Goal: Task Accomplishment & Management: Manage account settings

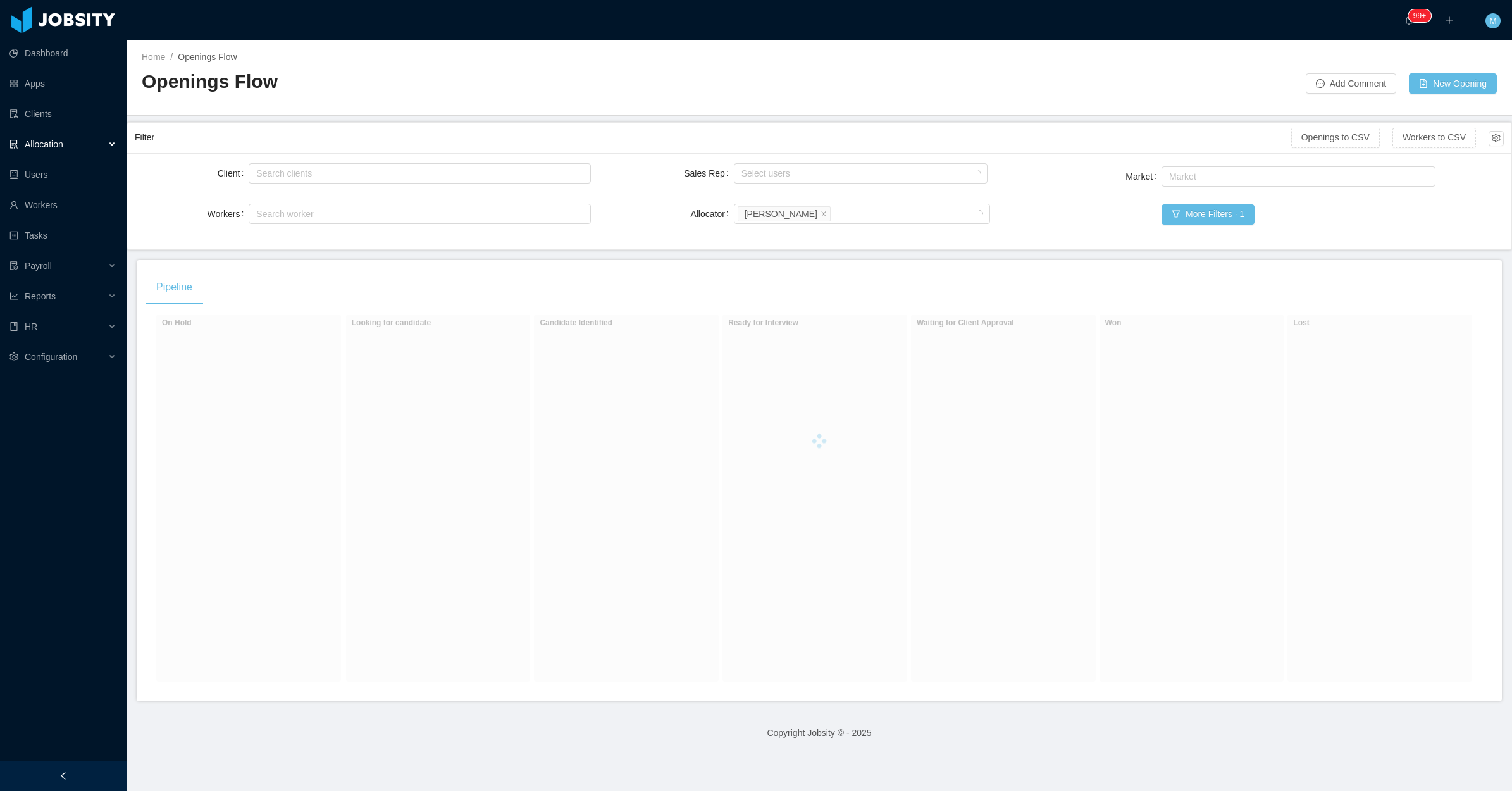
click at [106, 519] on div at bounding box center [63, 775] width 127 height 30
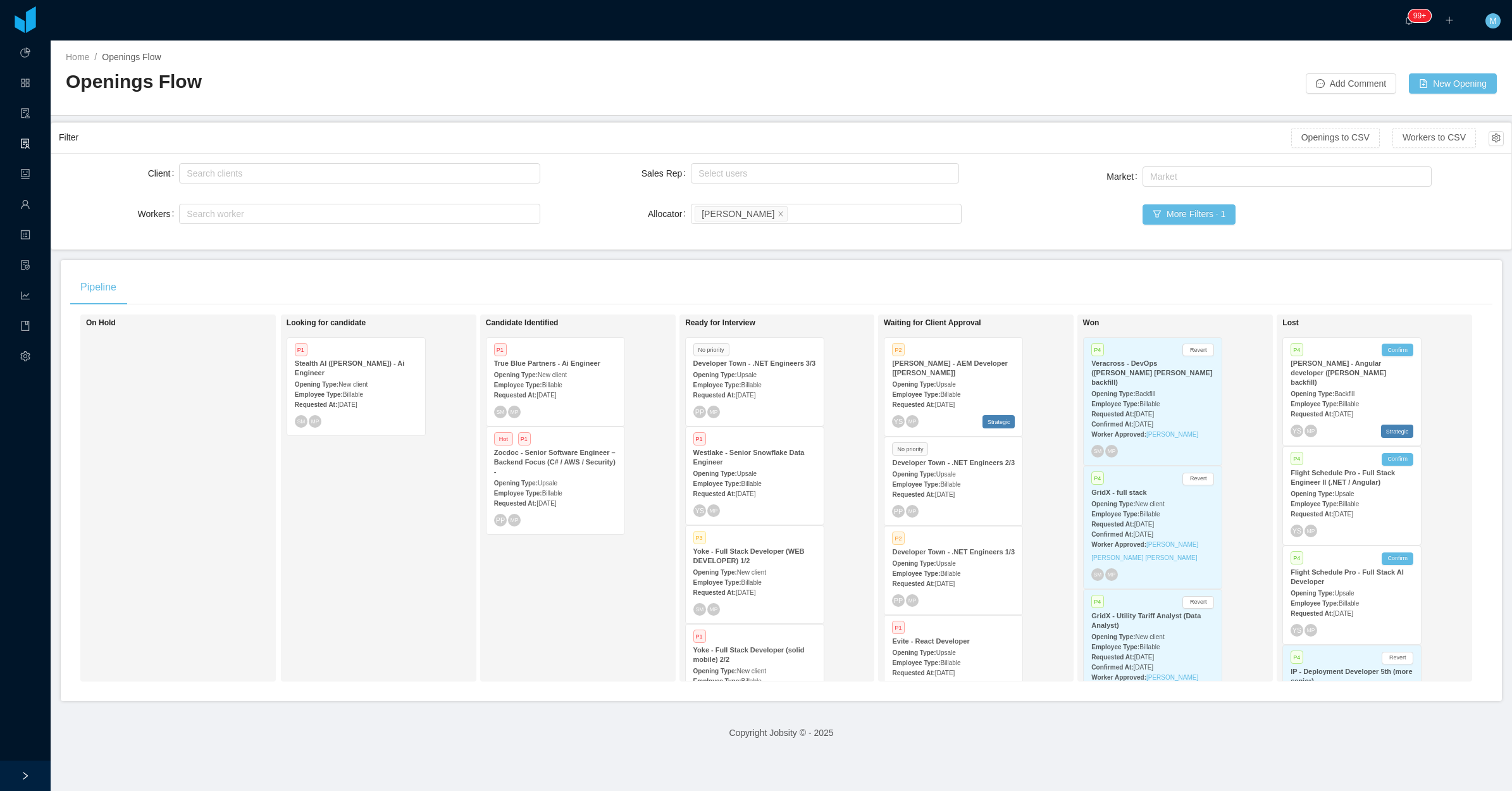
click at [528, 251] on main "Home / Openings Flow / Openings Flow Add Comment New Opening Filter Openings to…" at bounding box center [781, 415] width 1461 height 751
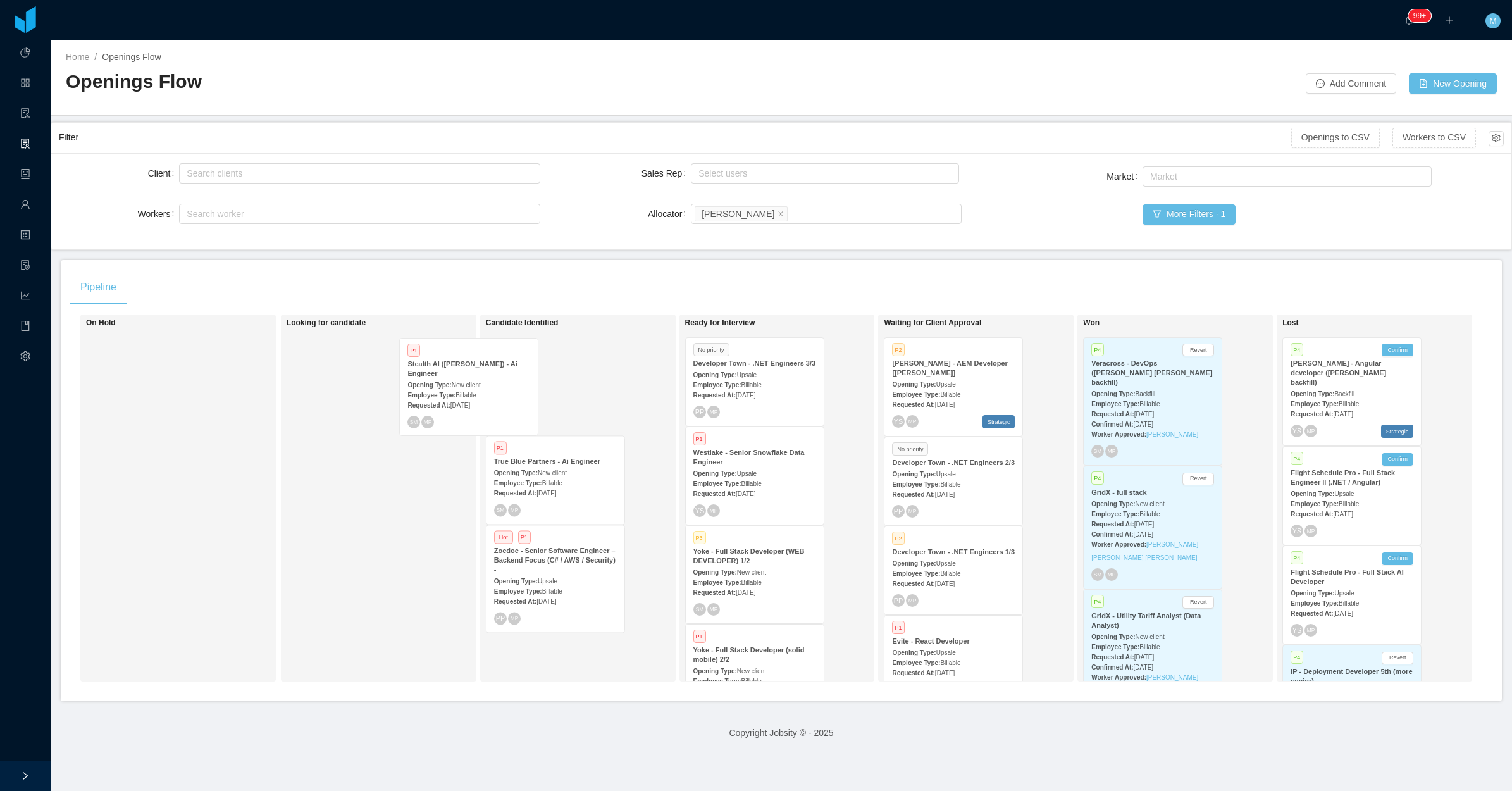
drag, startPoint x: 370, startPoint y: 410, endPoint x: 520, endPoint y: 408, distance: 150.0
click at [520, 408] on div "On Hold Looking for candidate P1 Stealth AI (Erkang Zheng) - Ai Engineer Openin…" at bounding box center [782, 503] width 1423 height 377
click at [555, 490] on span "Aug 11th, 2025" at bounding box center [546, 493] width 20 height 7
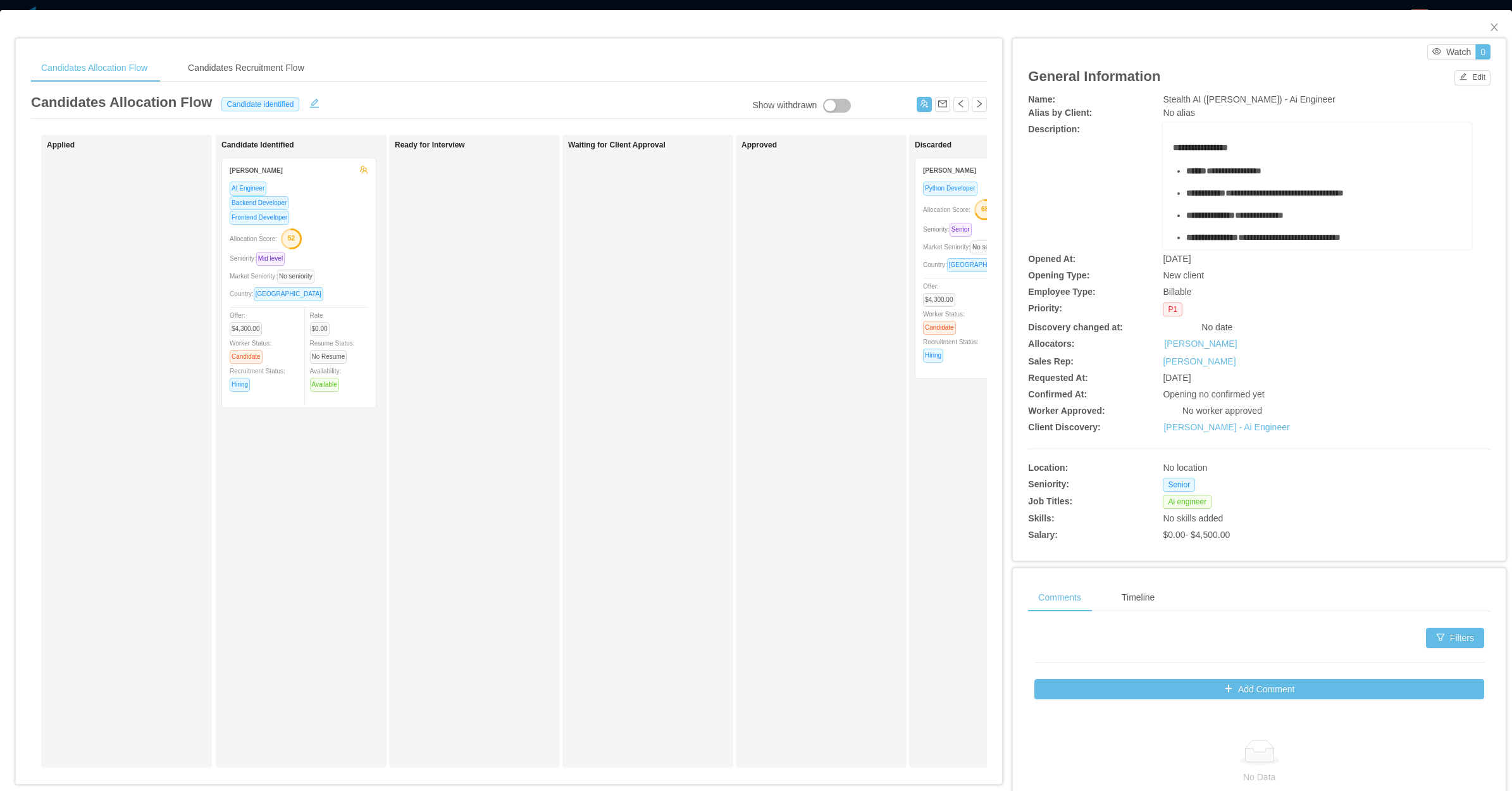
click at [596, 373] on div "Waiting for Client Approval" at bounding box center [657, 450] width 178 height 621
click at [343, 297] on div "Country: Mexico" at bounding box center [298, 293] width 138 height 14
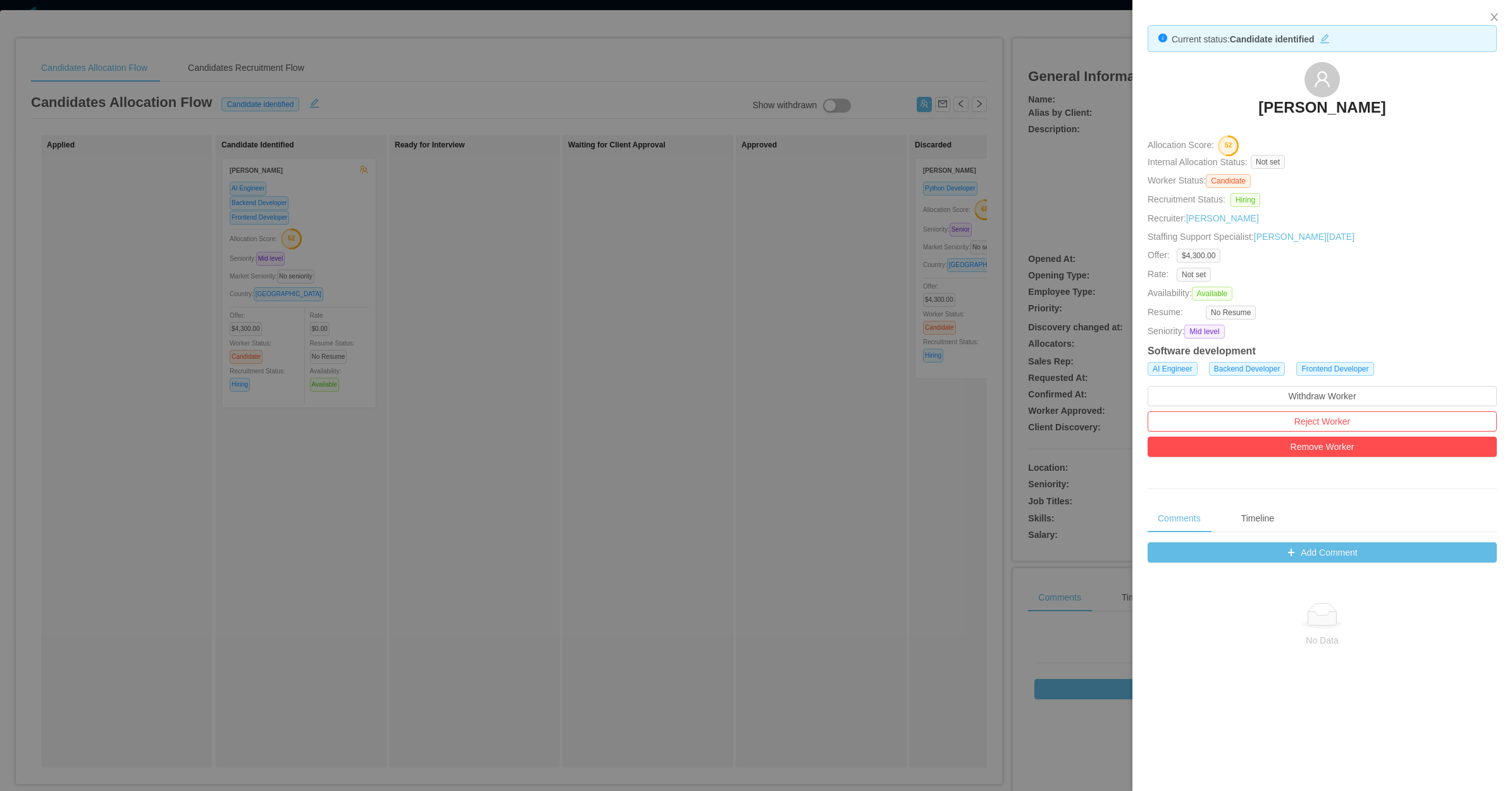
click at [596, 351] on div at bounding box center [756, 396] width 1512 height 791
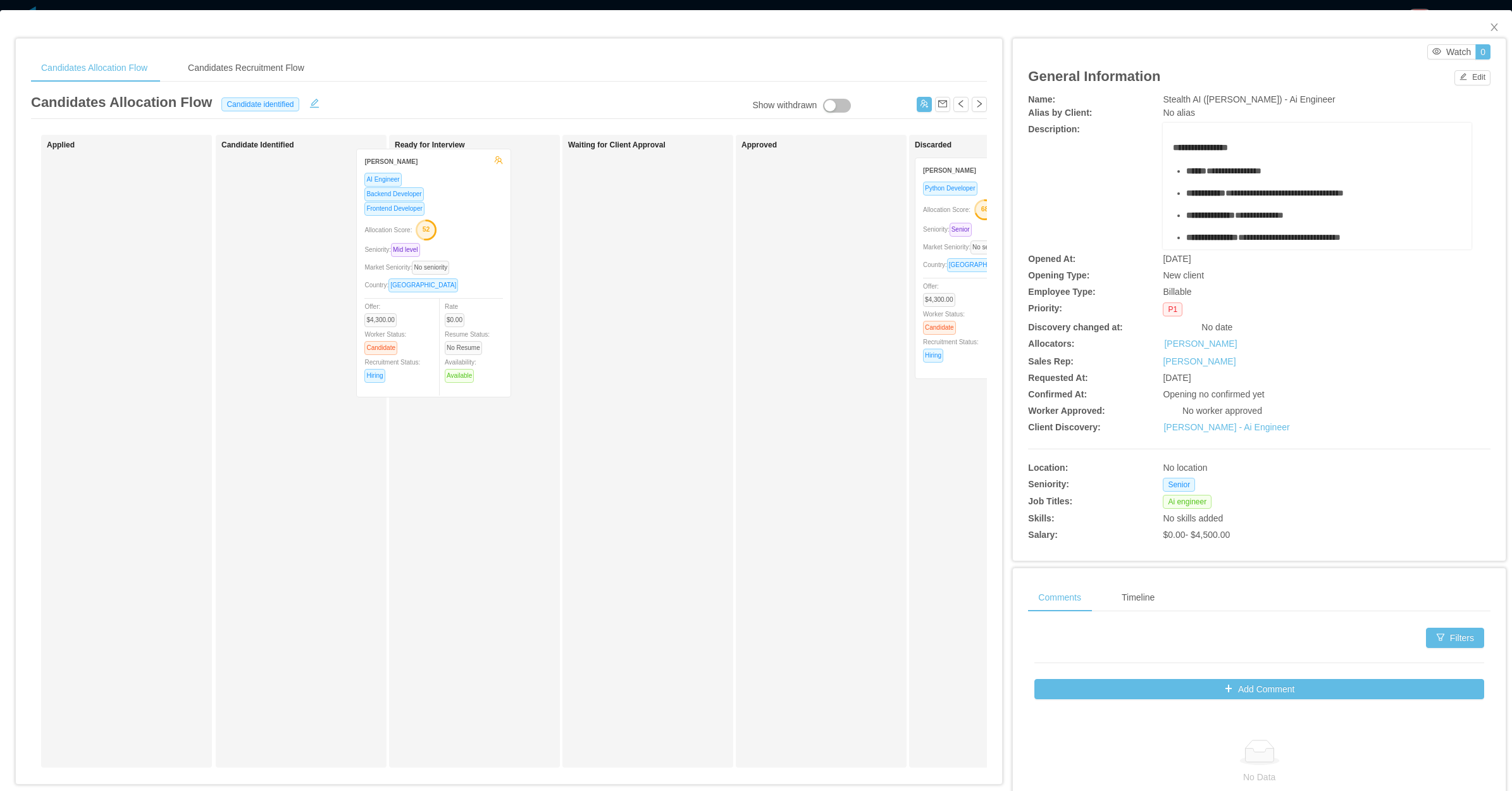
drag, startPoint x: 301, startPoint y: 321, endPoint x: 441, endPoint y: 311, distance: 140.4
click at [438, 312] on div "Applied Candidate Identified Jorge A. Niño AI Engineer Backend Developer Fronte…" at bounding box center [508, 456] width 956 height 643
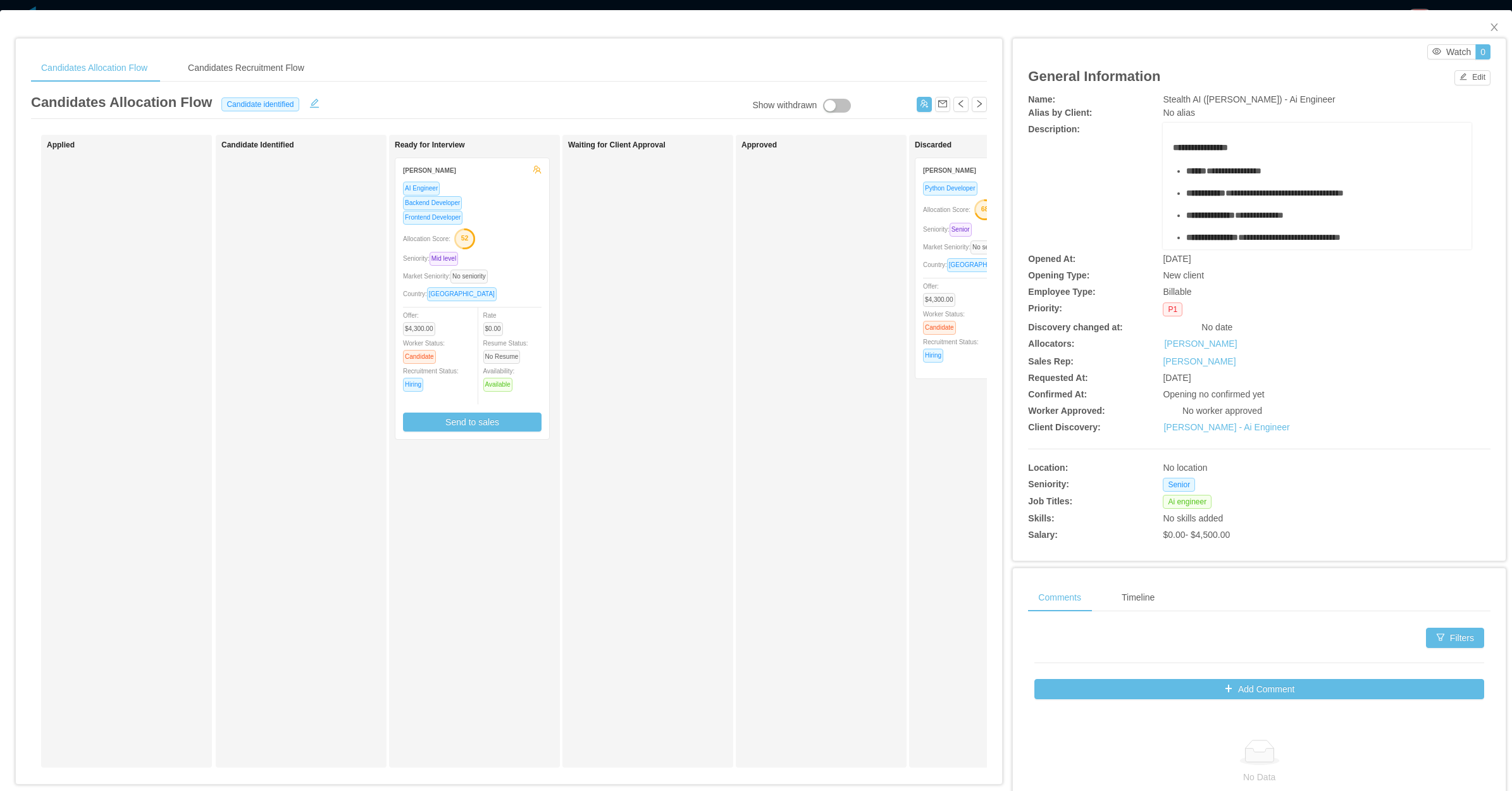
click at [250, 256] on div "Candidate Identified" at bounding box center [310, 450] width 178 height 621
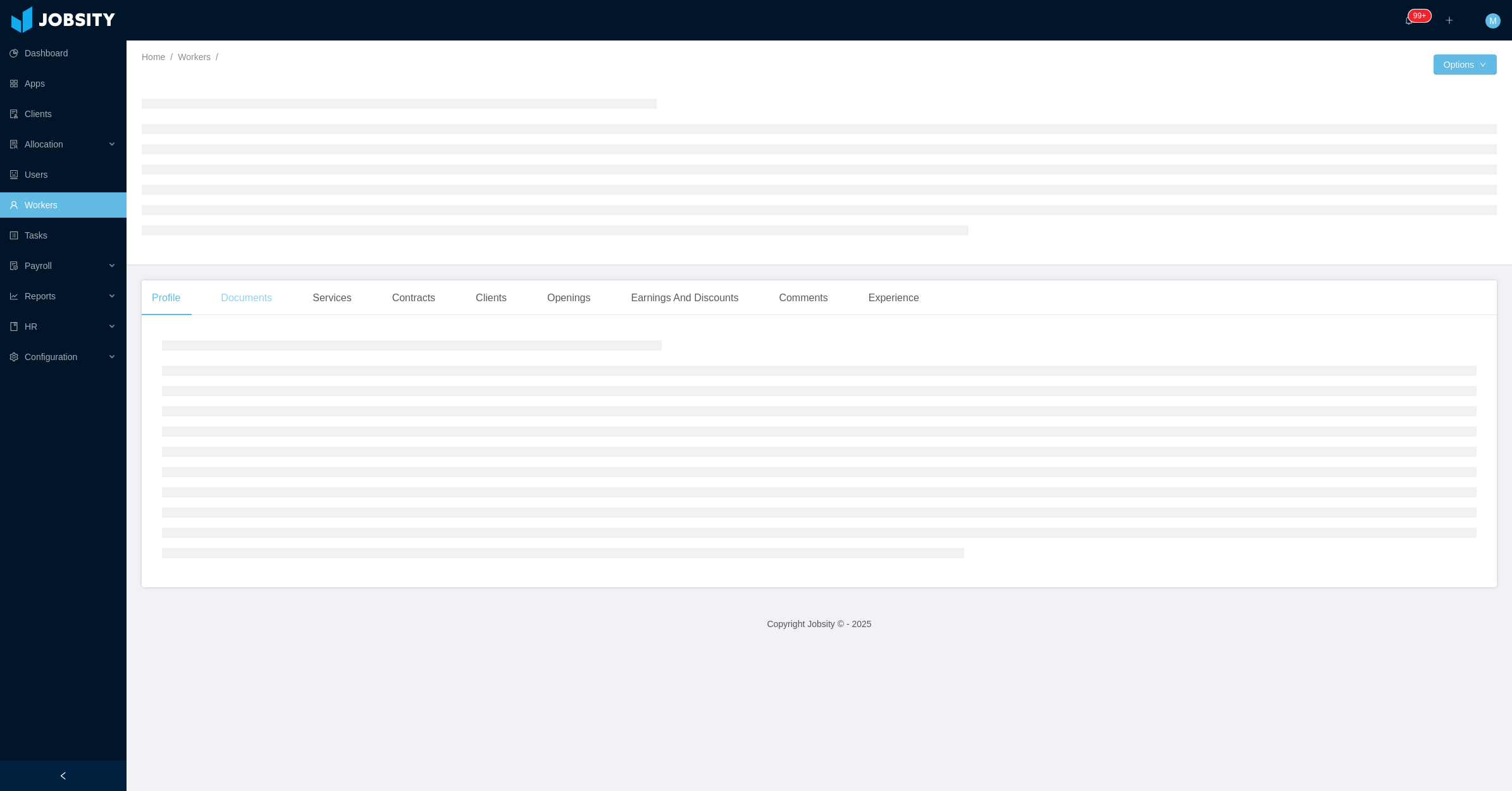
click at [220, 311] on div "Documents" at bounding box center [246, 298] width 71 height 36
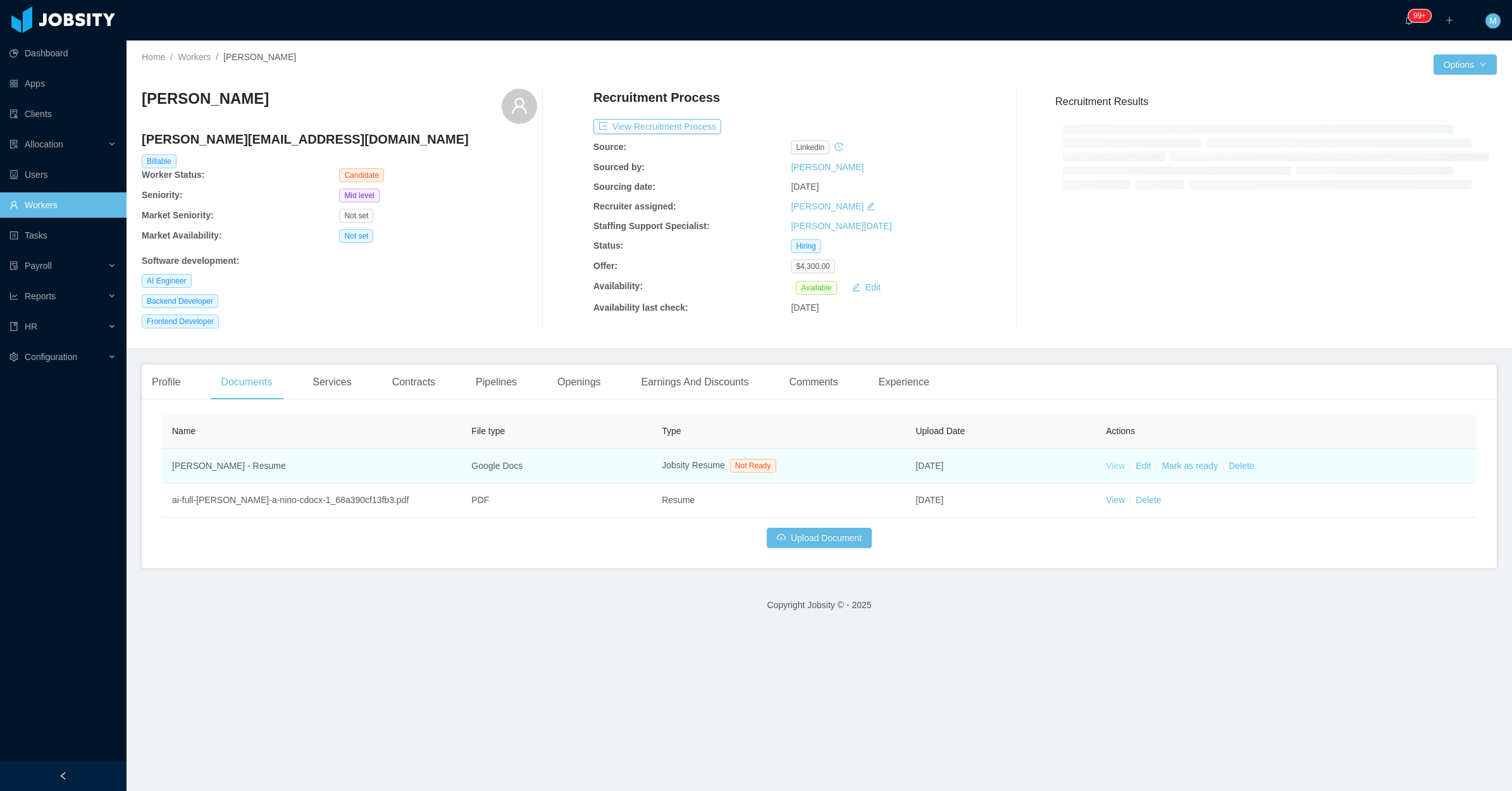
click at [1109, 462] on link "View" at bounding box center [1115, 465] width 19 height 10
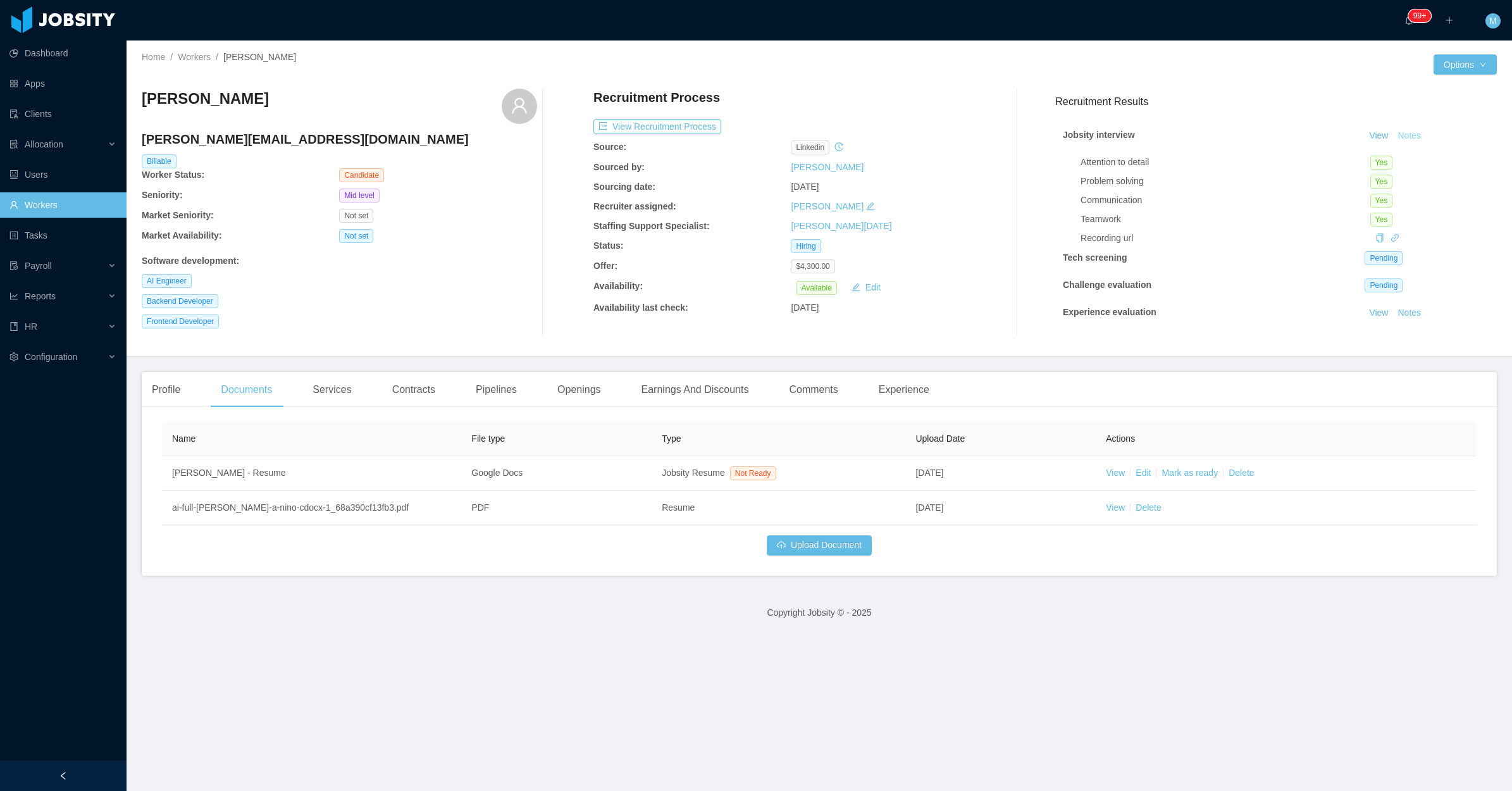
click at [1393, 137] on button "Notes" at bounding box center [1410, 136] width 34 height 15
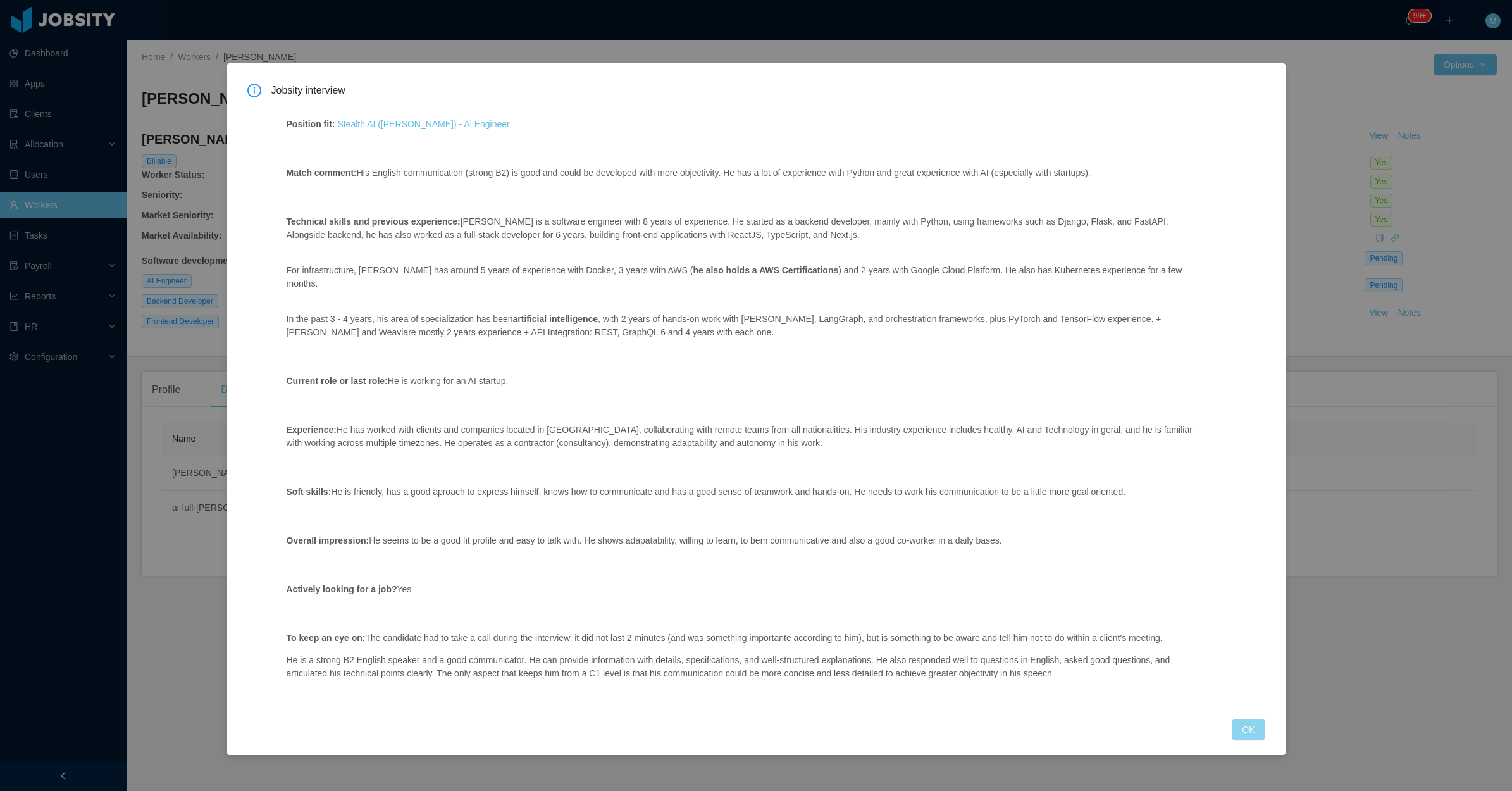
click at [1256, 720] on button "OK" at bounding box center [1248, 730] width 33 height 21
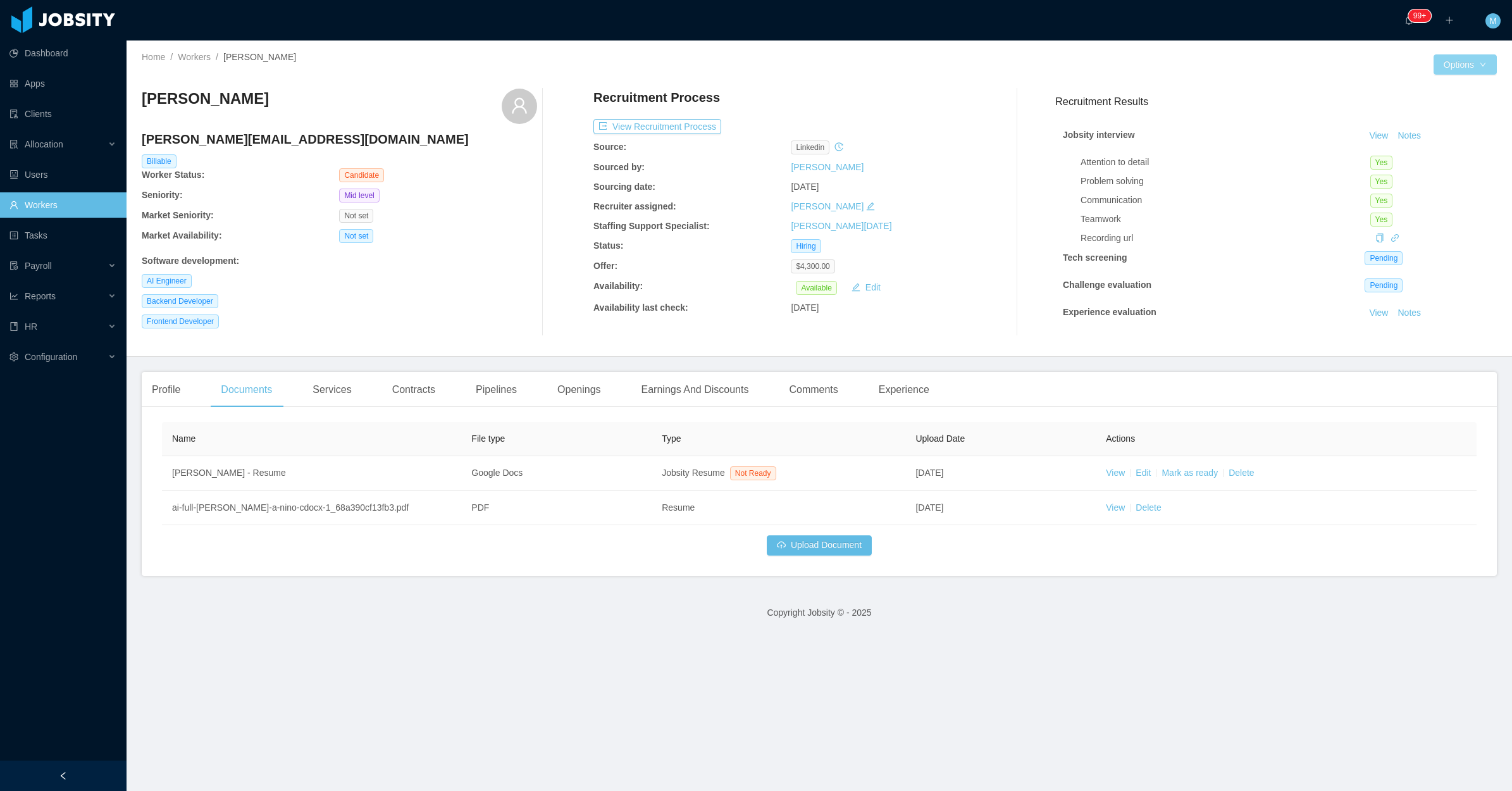
click at [1450, 57] on button "Options" at bounding box center [1465, 65] width 63 height 21
click at [1428, 164] on button "Edit Worker" at bounding box center [1428, 172] width 81 height 21
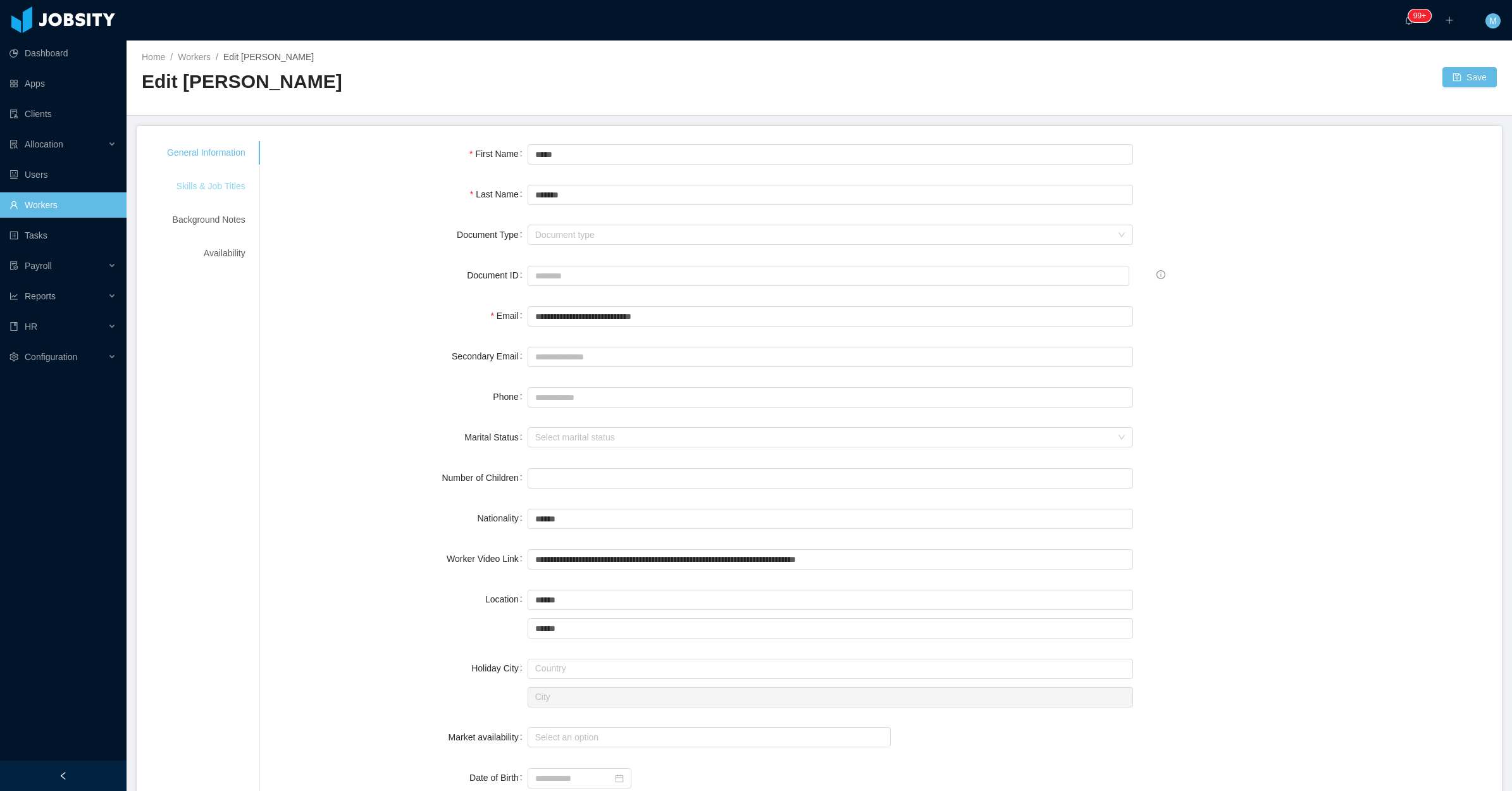
click at [214, 181] on div "Skills & Job Titles" at bounding box center [207, 186] width 109 height 23
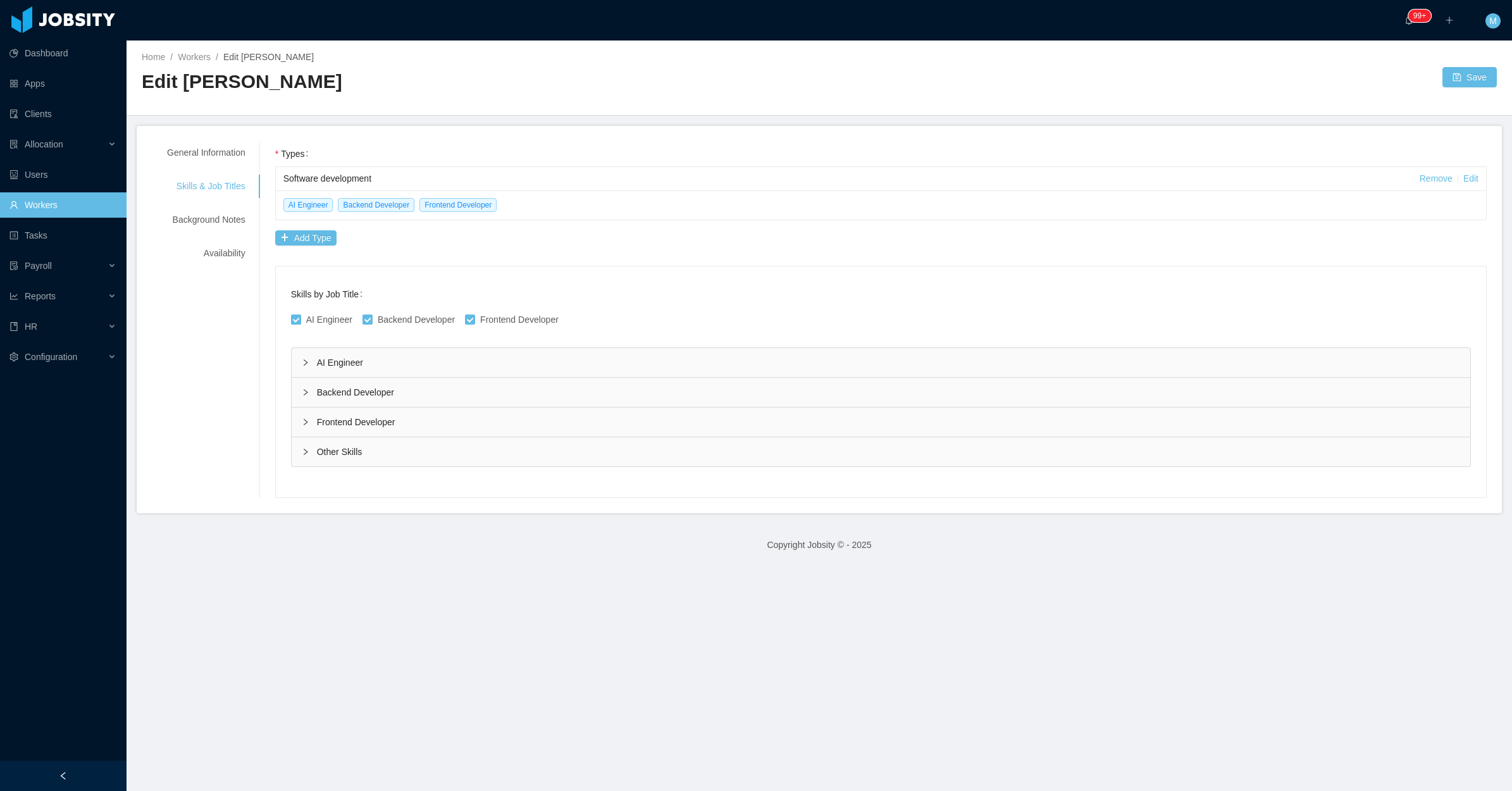
click at [298, 400] on div "Backend Developer" at bounding box center [881, 392] width 1178 height 29
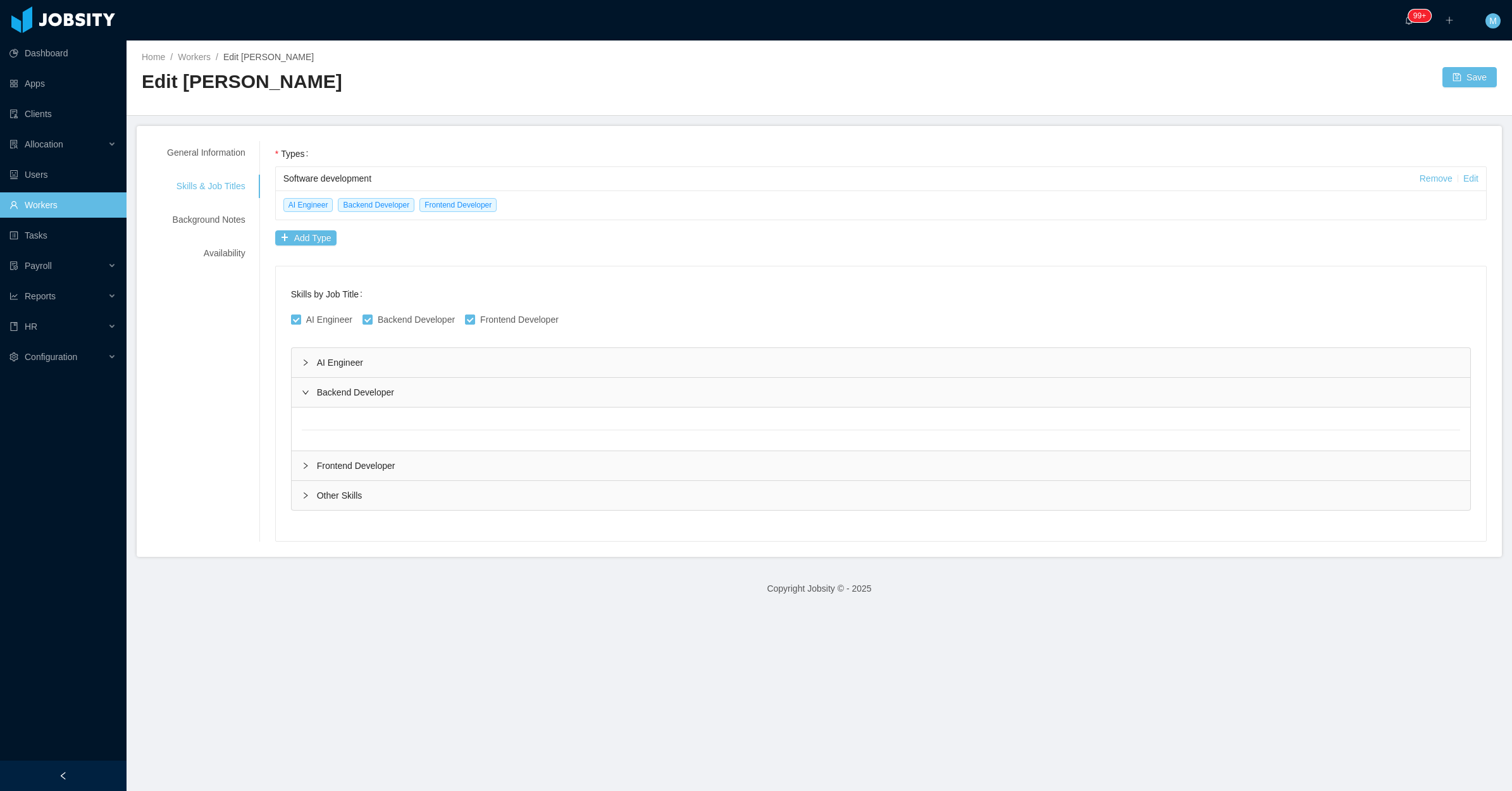
click at [307, 393] on icon "icon: right" at bounding box center [305, 392] width 7 height 4
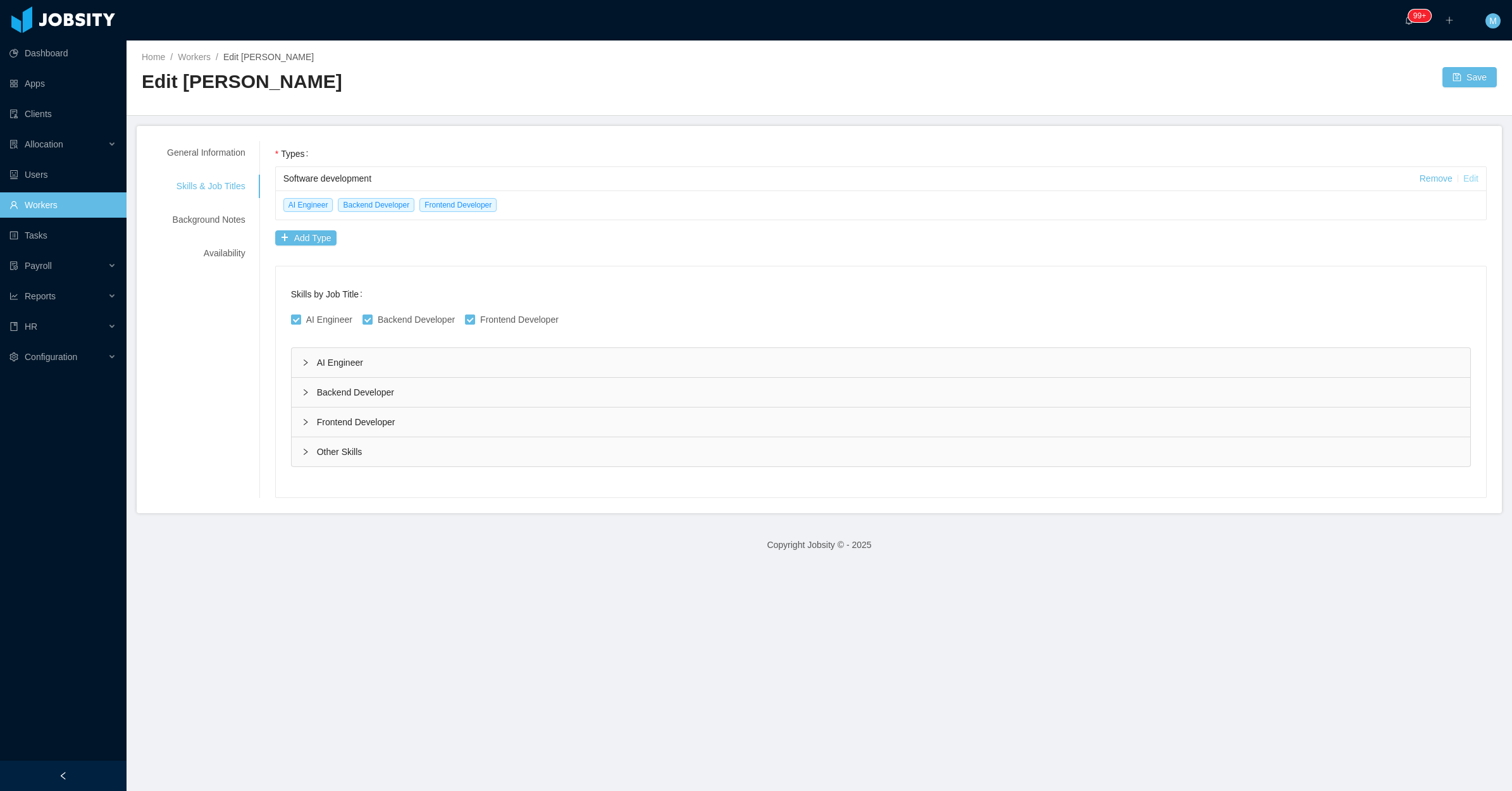
click at [1463, 180] on link "Edit" at bounding box center [1471, 178] width 15 height 10
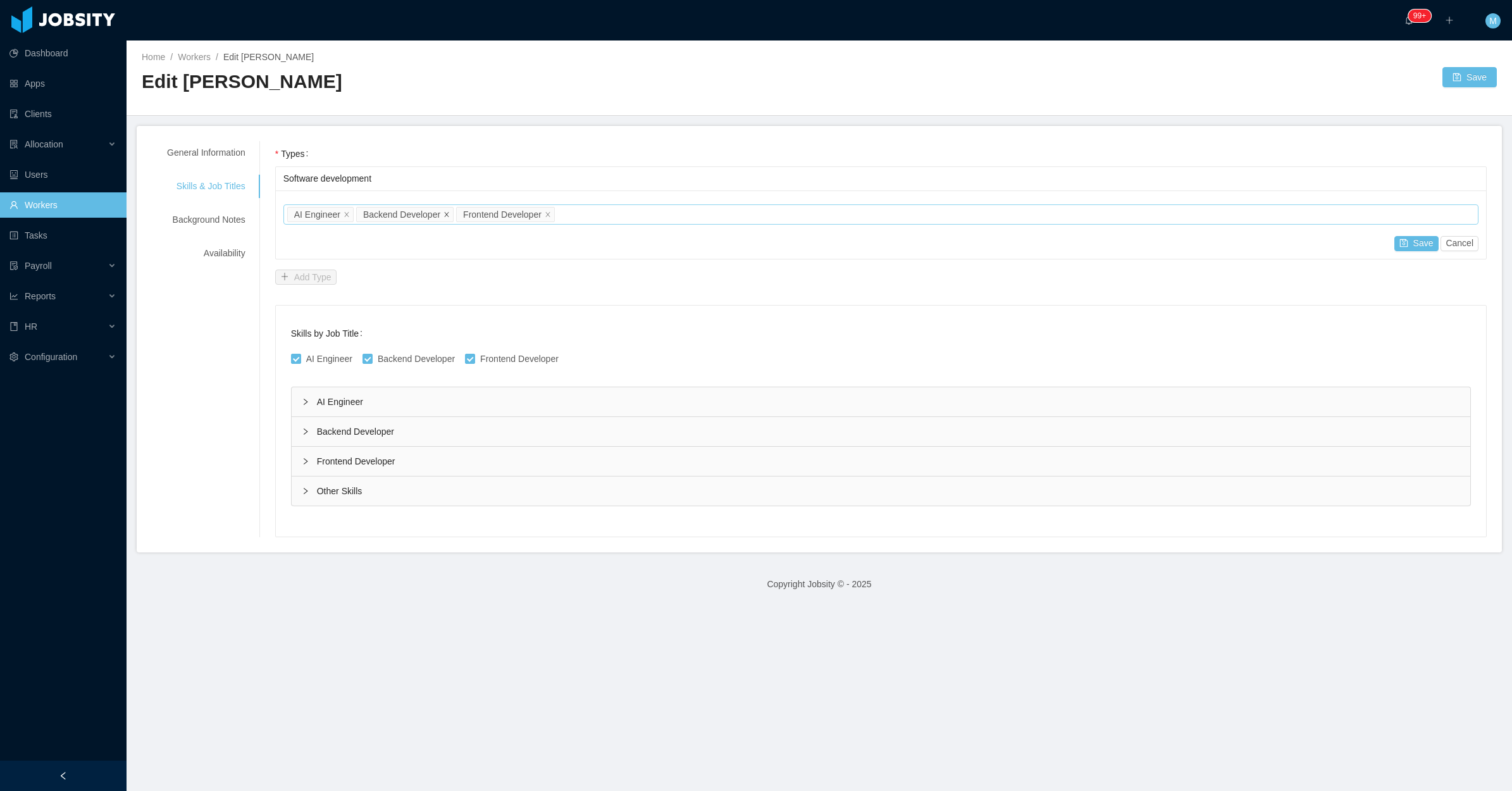
click at [444, 213] on icon "icon: close" at bounding box center [446, 213] width 7 height 7
click at [446, 214] on icon "icon: close" at bounding box center [447, 213] width 5 height 5
click at [446, 214] on div "Job titles AI Engineer Frontend Developer" at bounding box center [880, 214] width 1184 height 19
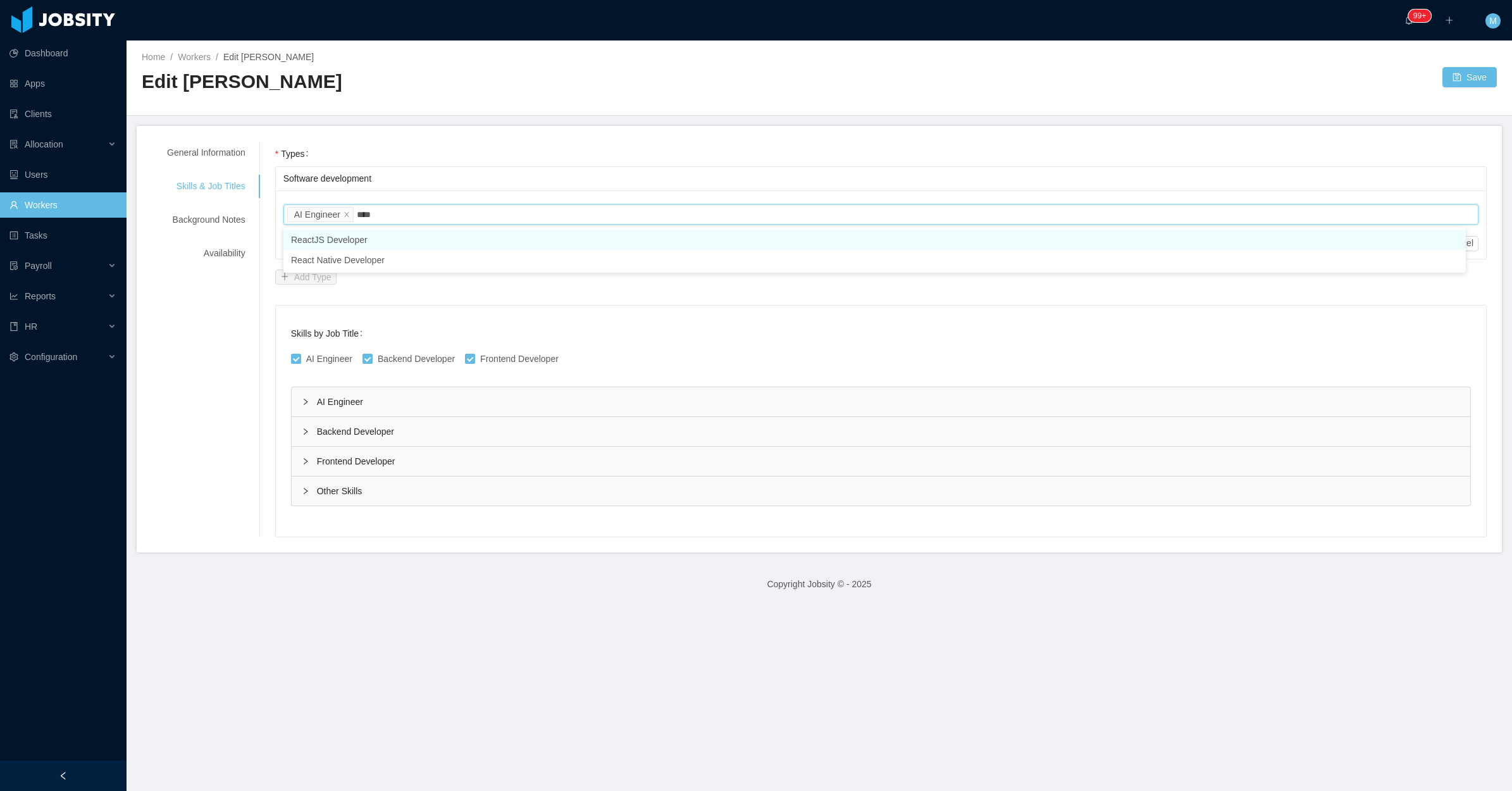
type input "*****"
click at [390, 239] on li "ReactJS Developer" at bounding box center [875, 240] width 1182 height 21
type input "**"
click at [448, 232] on li "Python Developer" at bounding box center [875, 240] width 1182 height 21
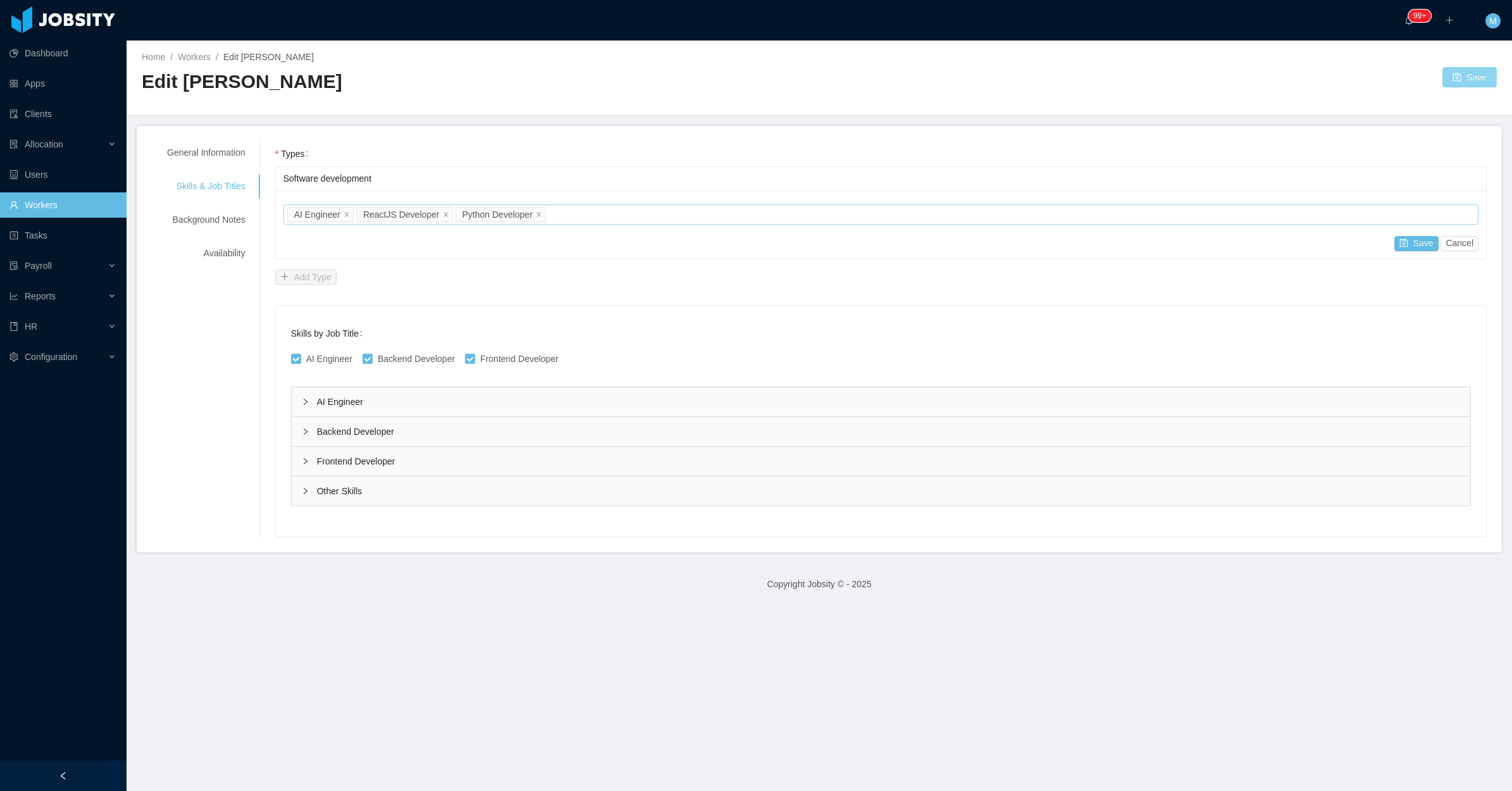
click at [1465, 78] on button "Save" at bounding box center [1470, 77] width 55 height 21
click at [1400, 241] on button "Save" at bounding box center [1416, 243] width 44 height 15
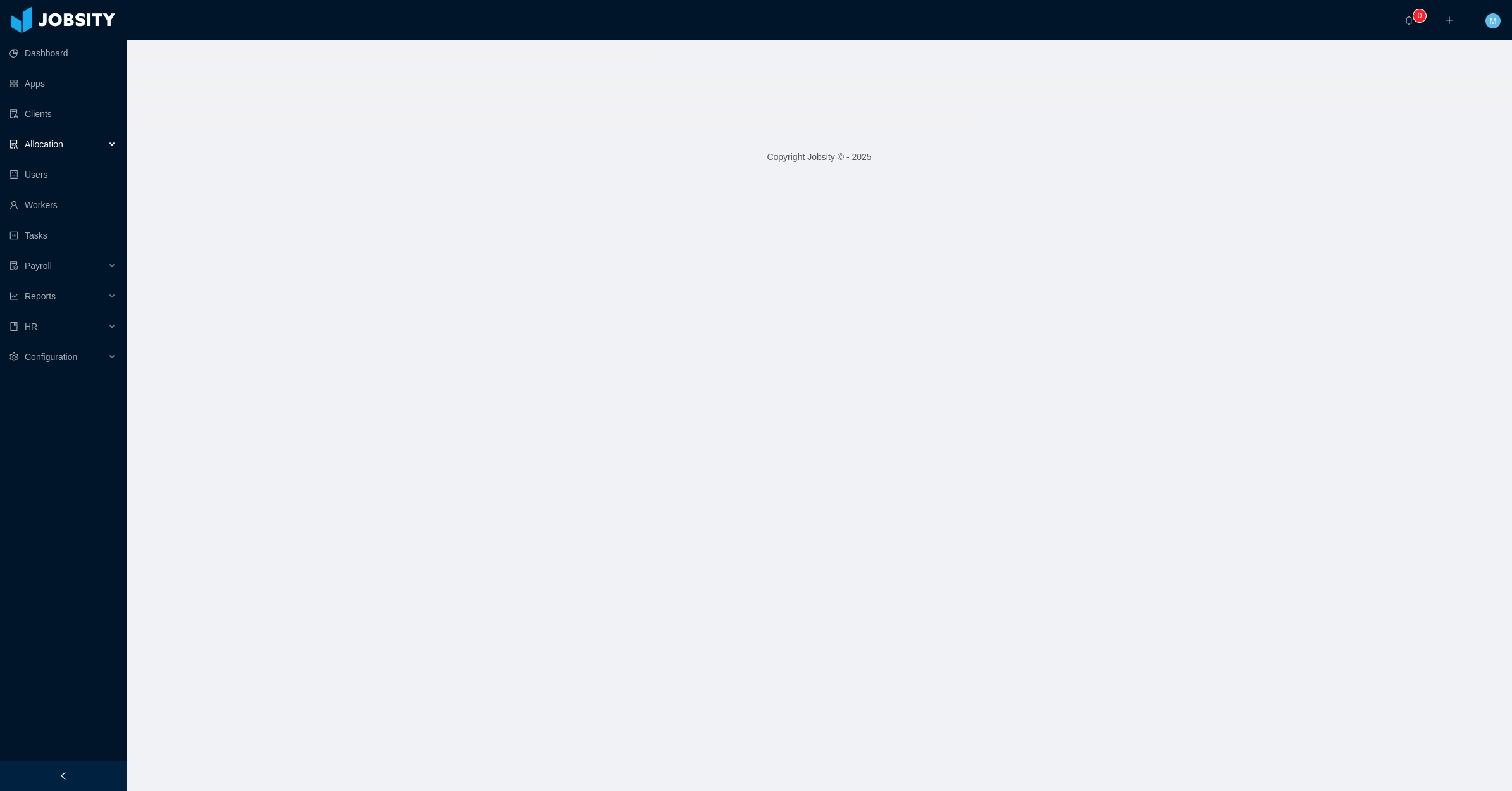
click at [88, 767] on div at bounding box center [63, 775] width 127 height 30
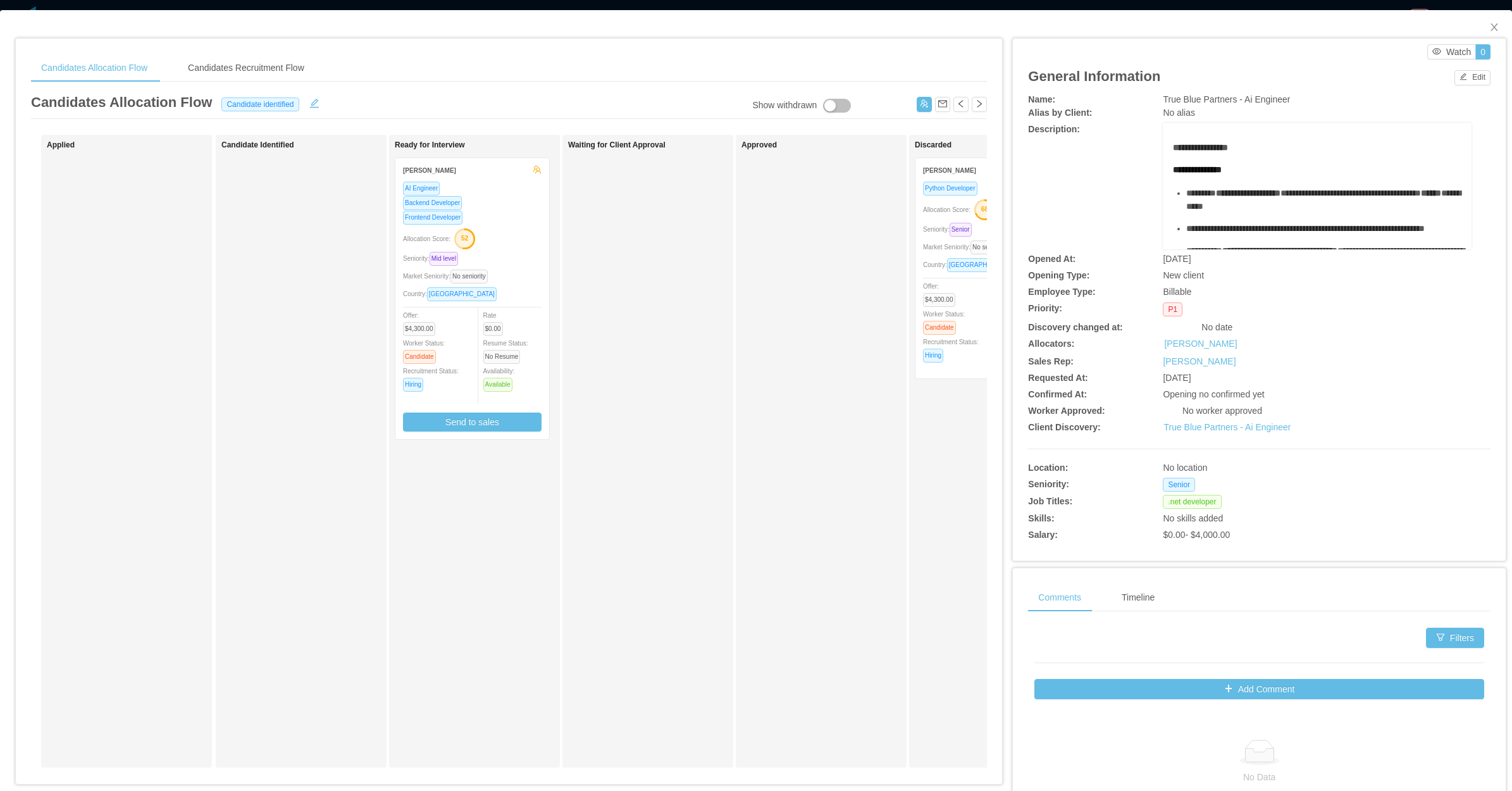
click at [606, 367] on div "Waiting for Client Approval" at bounding box center [657, 450] width 178 height 621
click at [499, 227] on div "Allocation Score: 52" at bounding box center [472, 238] width 138 height 21
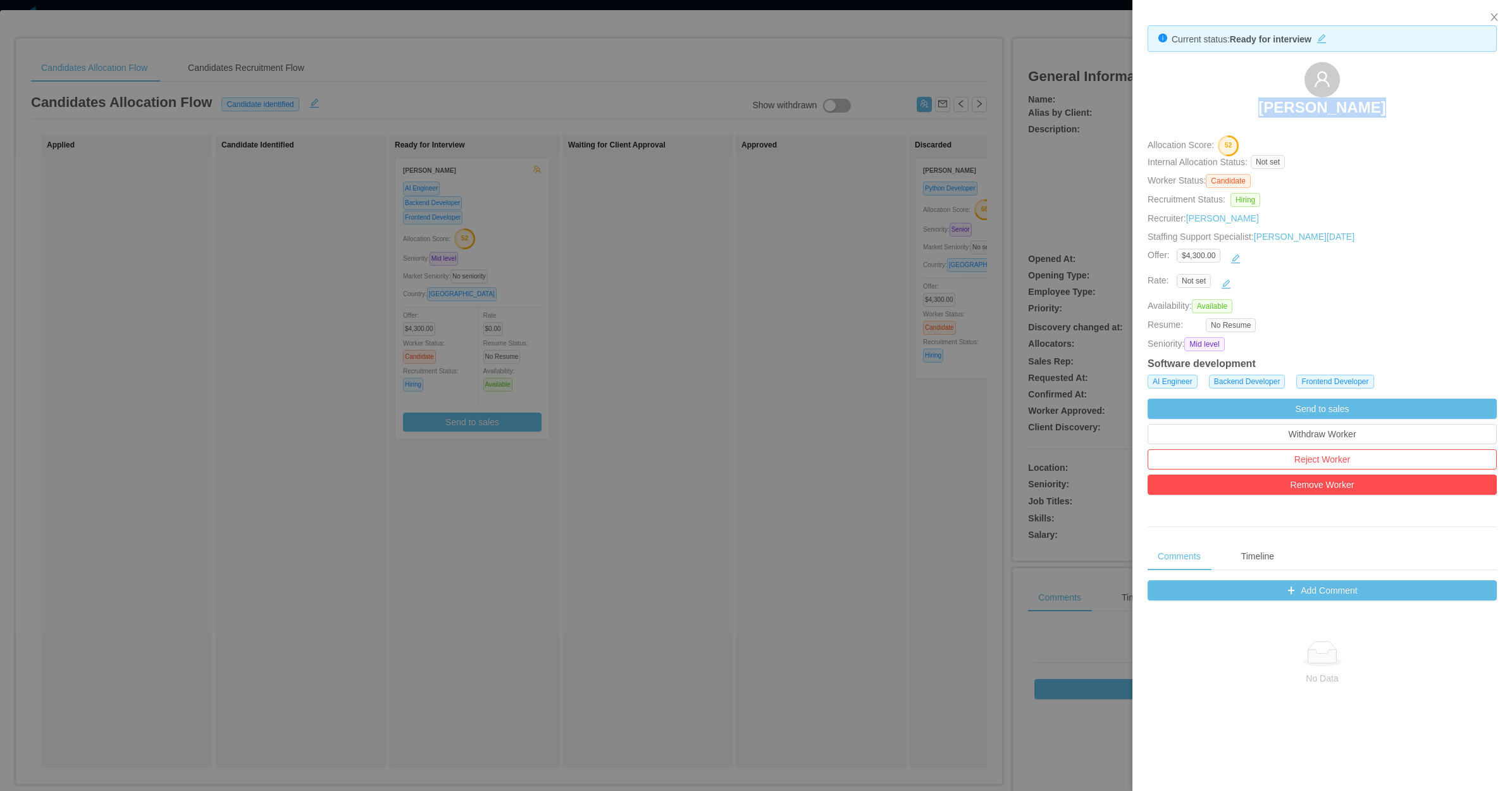
drag, startPoint x: 1229, startPoint y: 101, endPoint x: 1382, endPoint y: 112, distance: 153.4
click at [1382, 112] on div "Jorge A. Niño" at bounding box center [1322, 93] width 350 height 63
copy h3 "Jorge A. Niño"
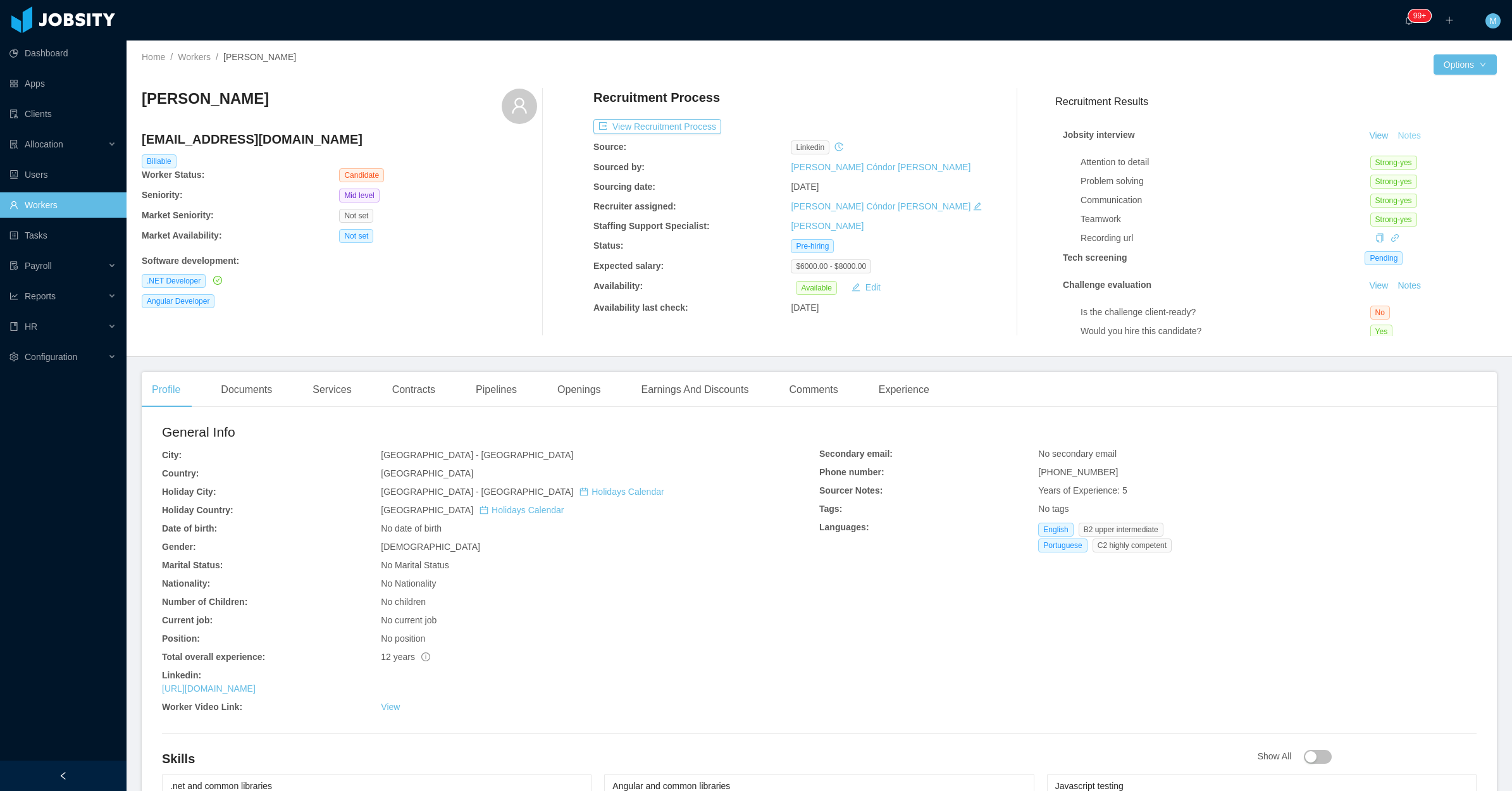
click at [1393, 131] on button "Notes" at bounding box center [1410, 136] width 34 height 15
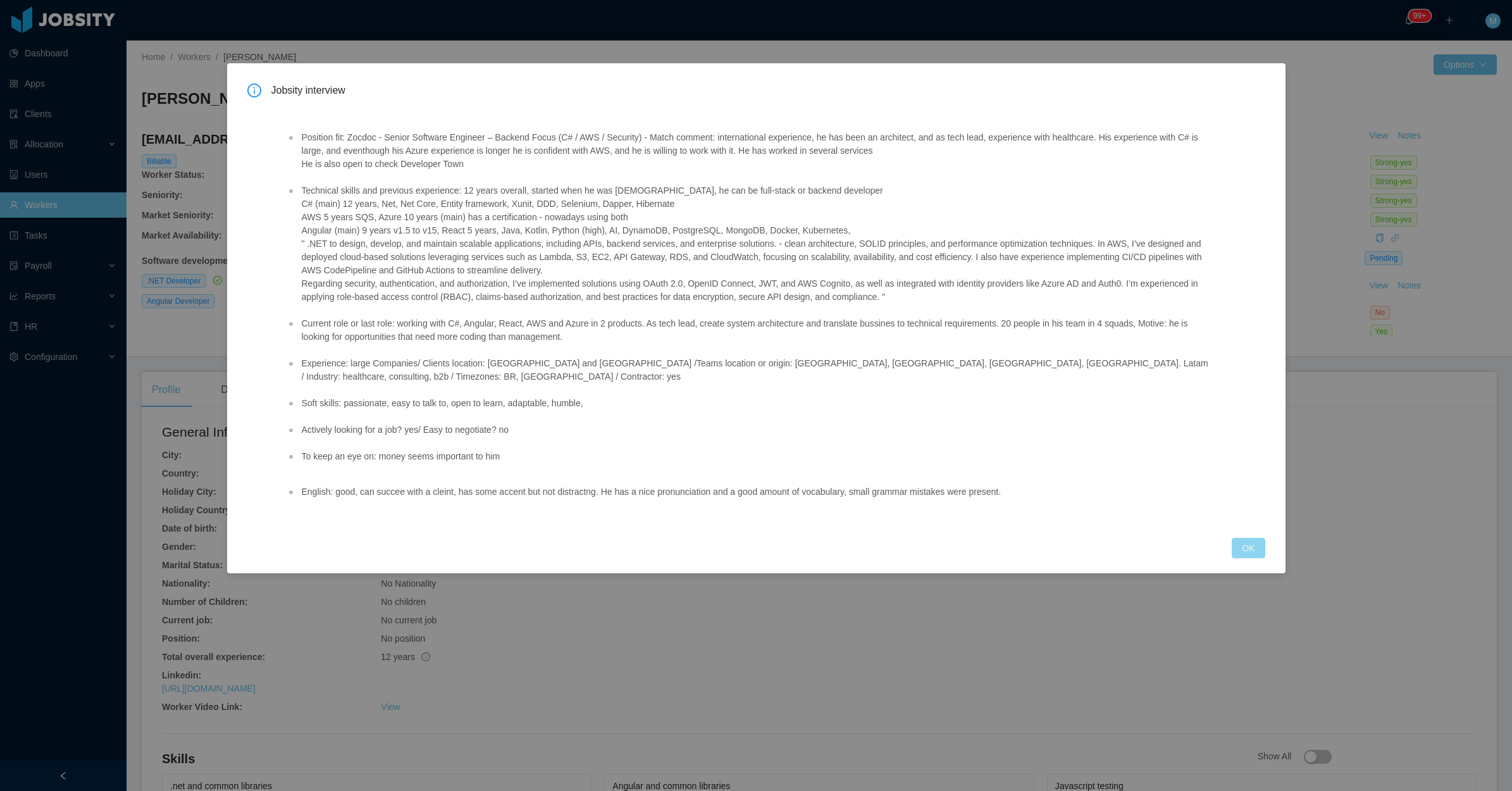
click at [1267, 530] on div "Jobsity interview Position fit: Zocdoc - Senior Software Engineer – Backend Foc…" at bounding box center [756, 318] width 1058 height 510
click at [1261, 537] on button "OK" at bounding box center [1248, 548] width 33 height 21
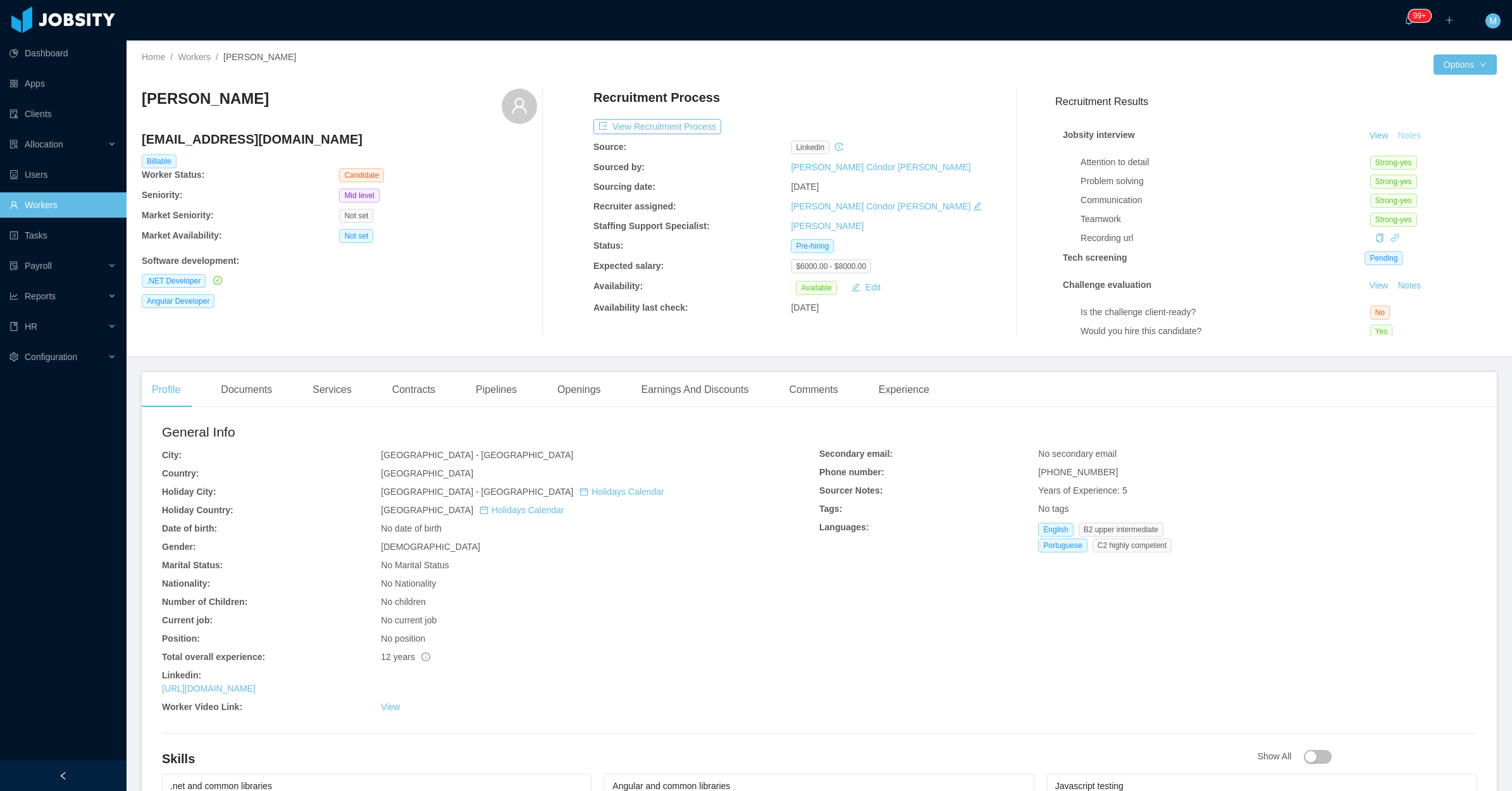
click at [1393, 133] on button "Notes" at bounding box center [1410, 136] width 34 height 15
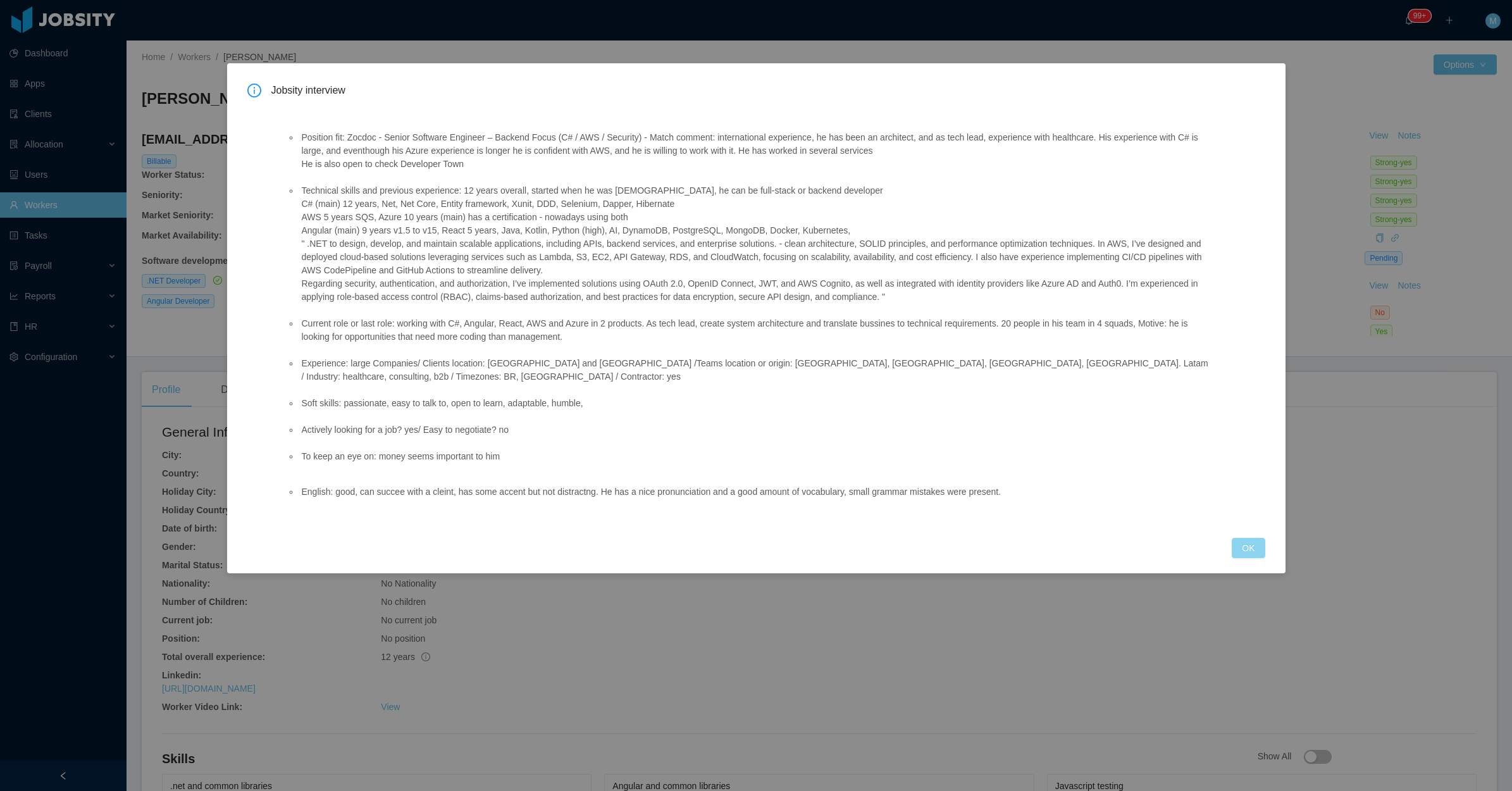
click at [1242, 537] on button "OK" at bounding box center [1248, 548] width 33 height 21
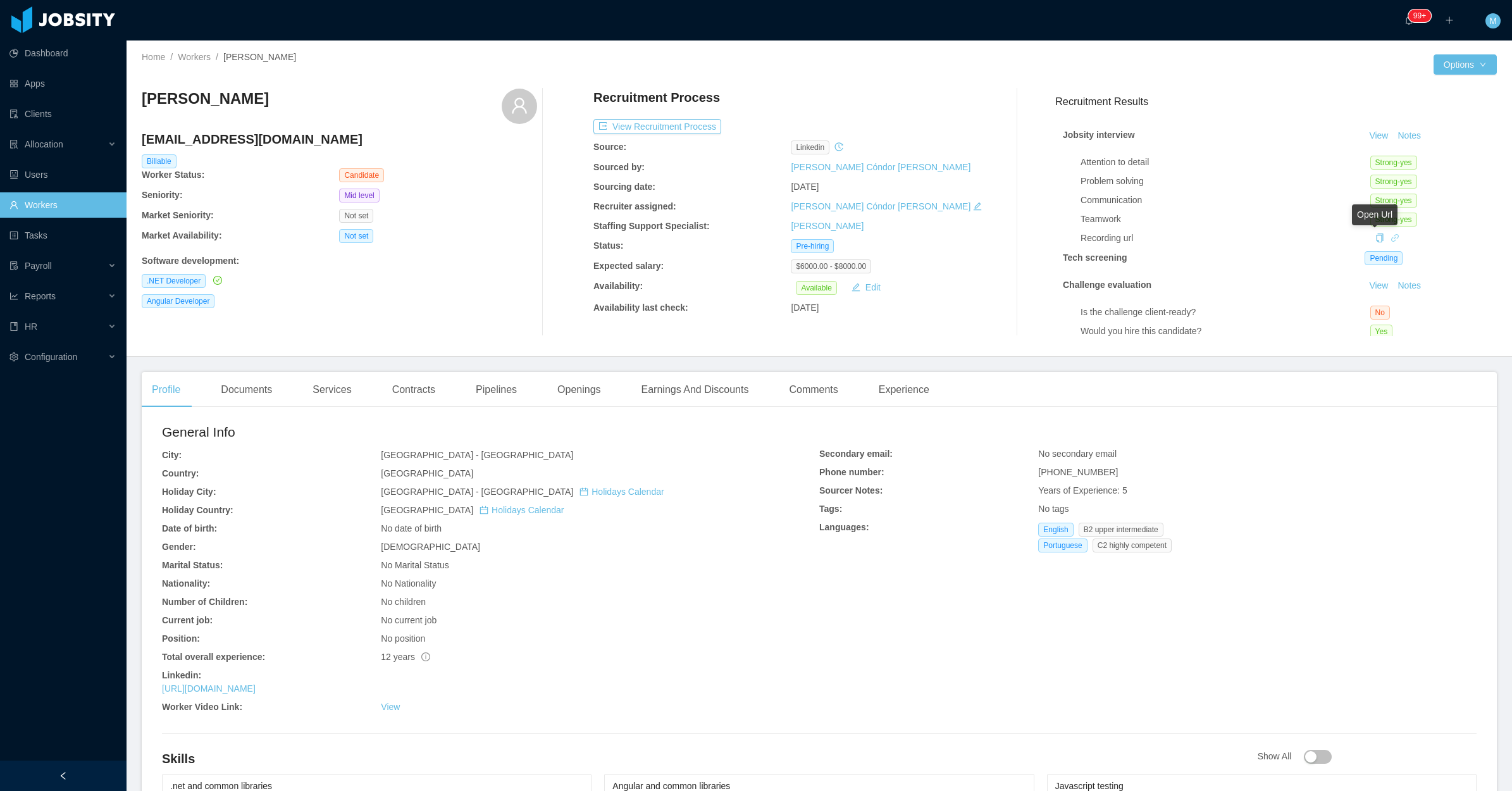
click at [1391, 241] on icon "icon: link" at bounding box center [1395, 237] width 8 height 8
click at [698, 118] on div "Recruitment Process View Recruitment Process Source: linkedin Sourced by: [PERS…" at bounding box center [791, 211] width 396 height 247
click at [696, 121] on button "View Recruitment Process" at bounding box center [658, 127] width 128 height 15
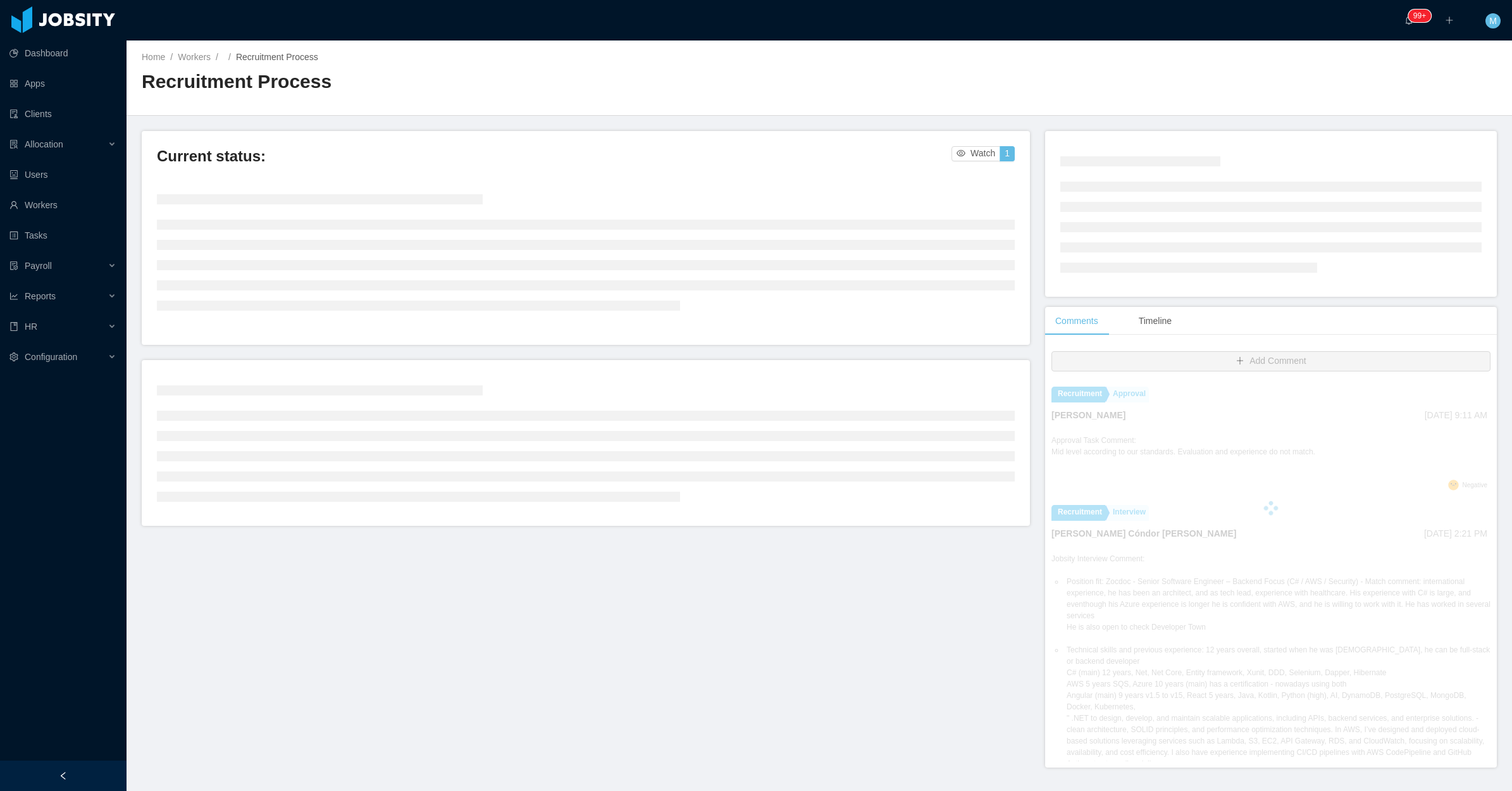
drag, startPoint x: 114, startPoint y: 768, endPoint x: 479, endPoint y: 569, distance: 415.7
click at [115, 766] on div at bounding box center [63, 775] width 127 height 30
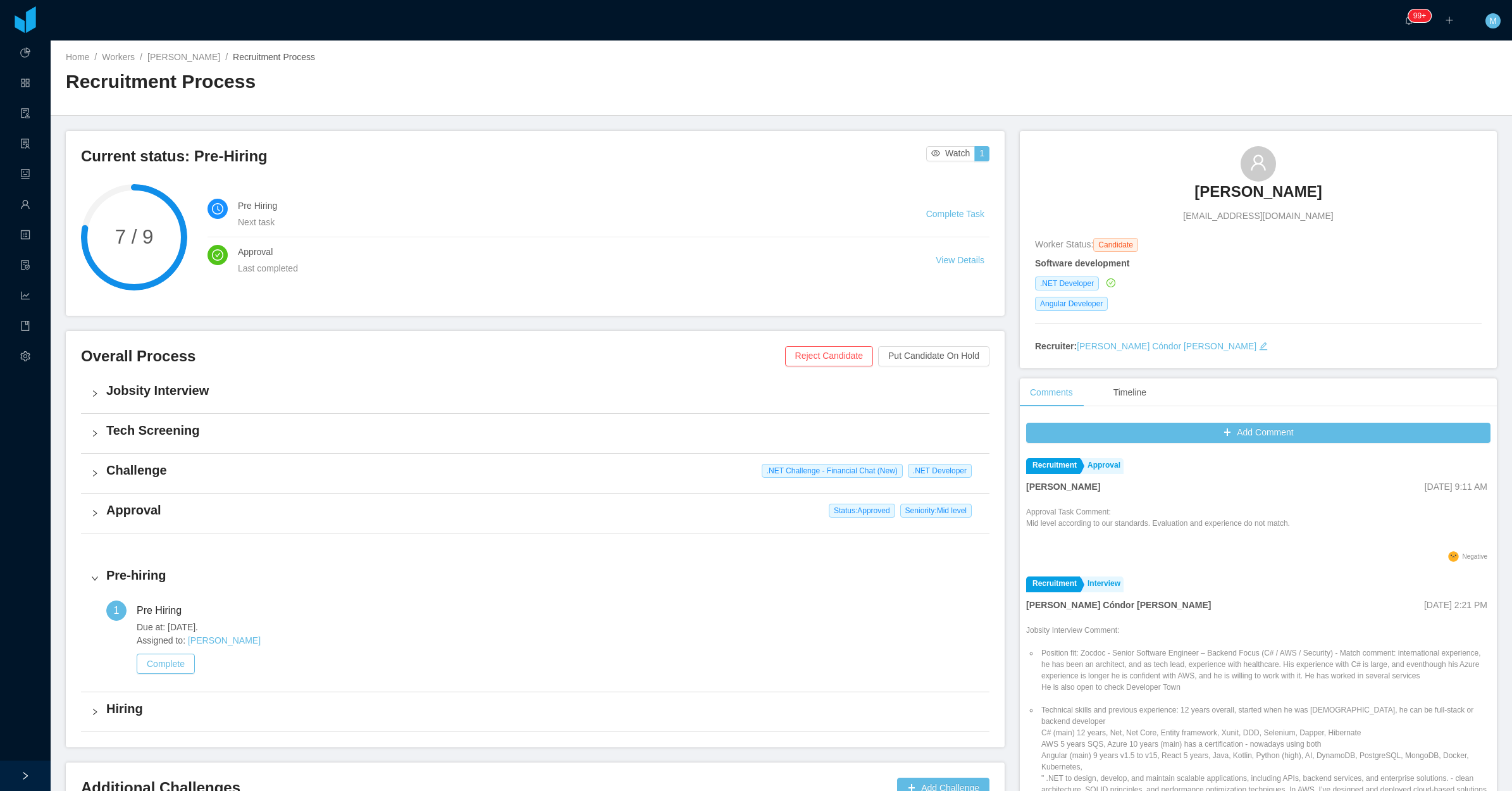
click at [145, 478] on h4 "Challenge" at bounding box center [542, 470] width 873 height 18
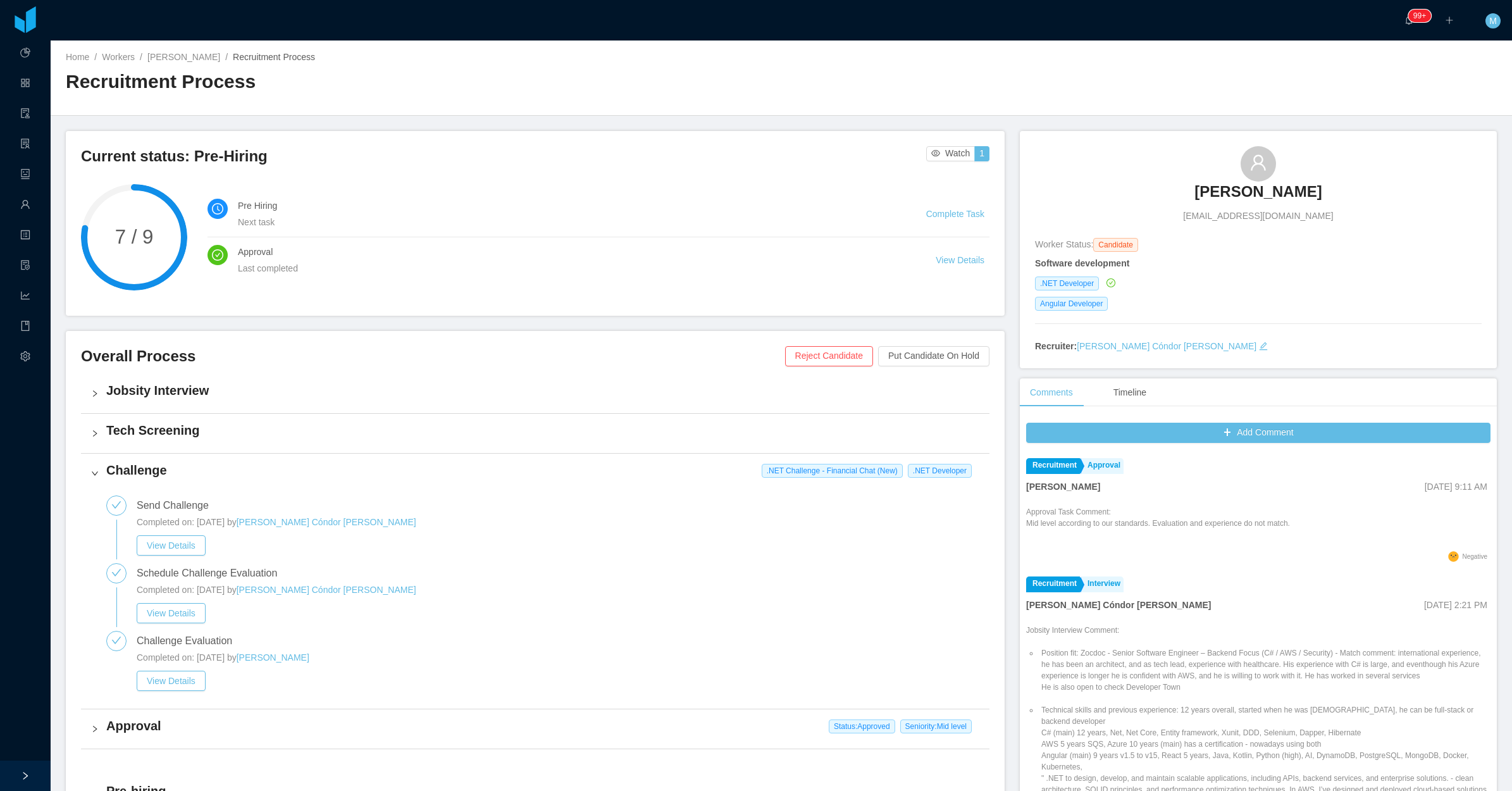
scroll to position [158, 0]
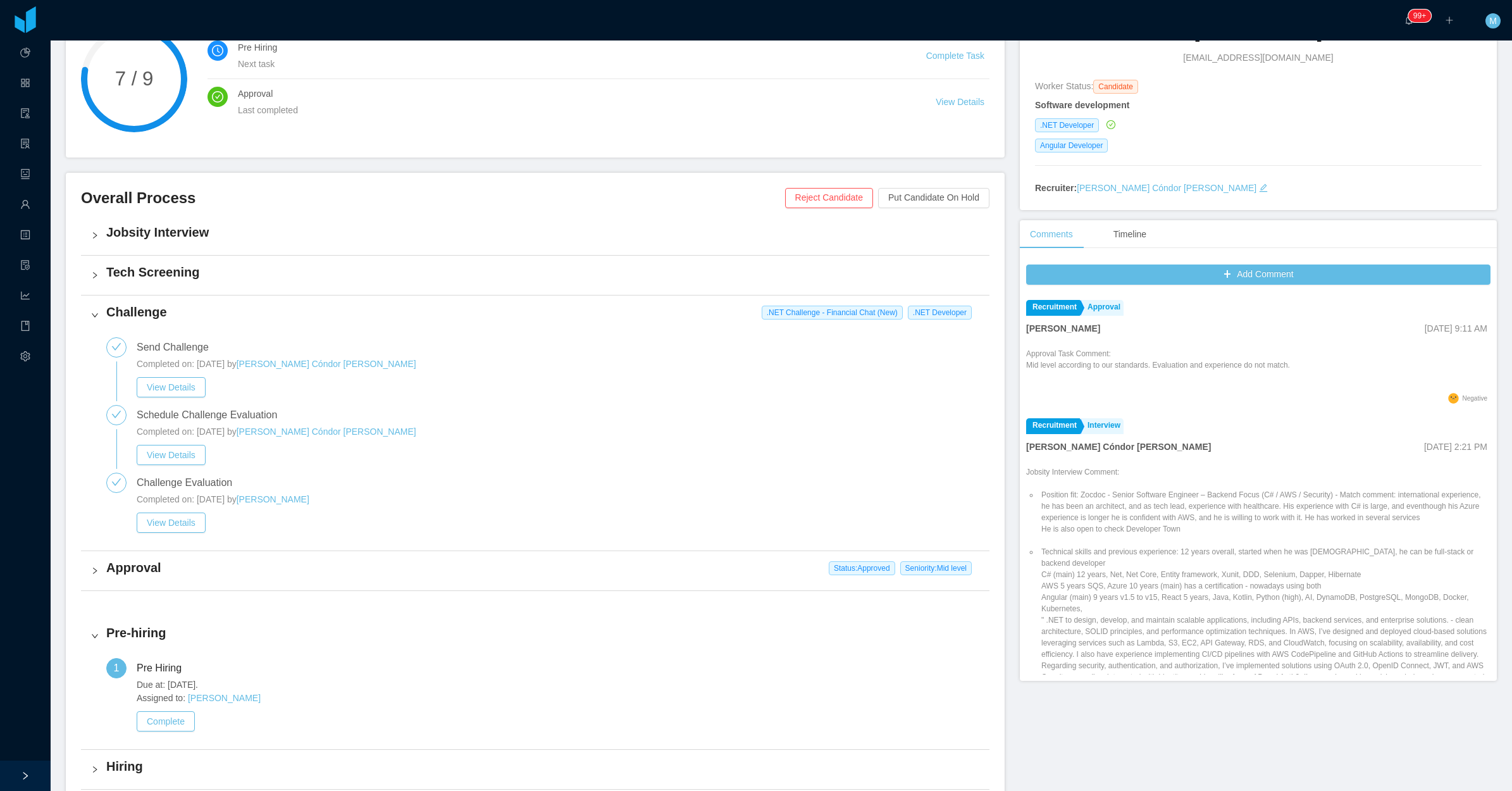
click at [133, 528] on div "Challenge Evaluation Completed on: [DATE] by [PERSON_NAME] View Details" at bounding box center [542, 506] width 873 height 68
click at [196, 527] on button "View Details" at bounding box center [170, 522] width 69 height 21
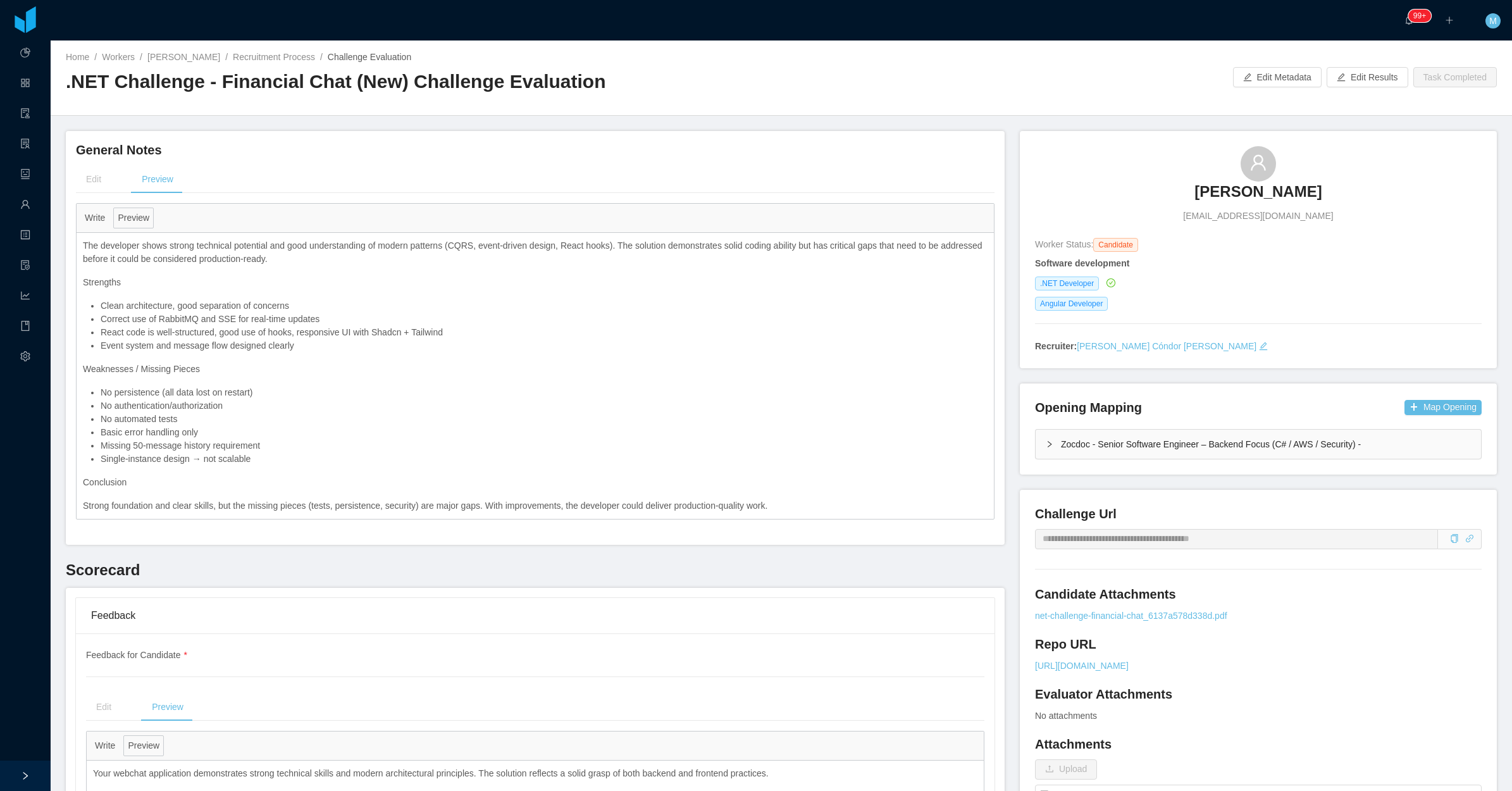
scroll to position [79, 0]
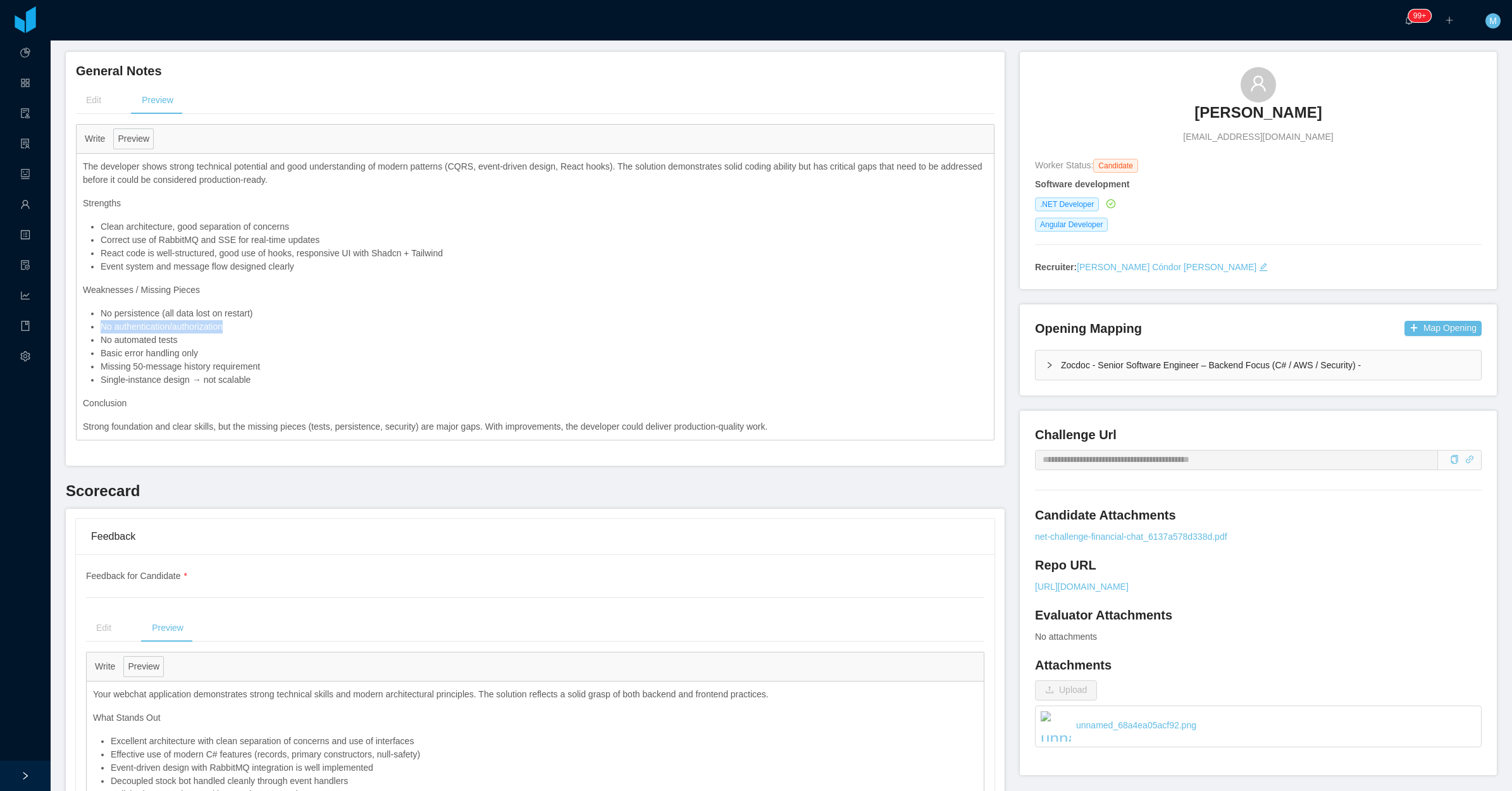
drag, startPoint x: 234, startPoint y: 324, endPoint x: 88, endPoint y: 330, distance: 146.1
click at [101, 330] on li "No authentication/authorization" at bounding box center [544, 327] width 887 height 13
copy li "No authentication/authorization"
drag, startPoint x: 275, startPoint y: 387, endPoint x: 101, endPoint y: 380, distance: 174.1
click at [101, 380] on div "The developer shows strong technical potential and good understanding of modern…" at bounding box center [535, 297] width 917 height 286
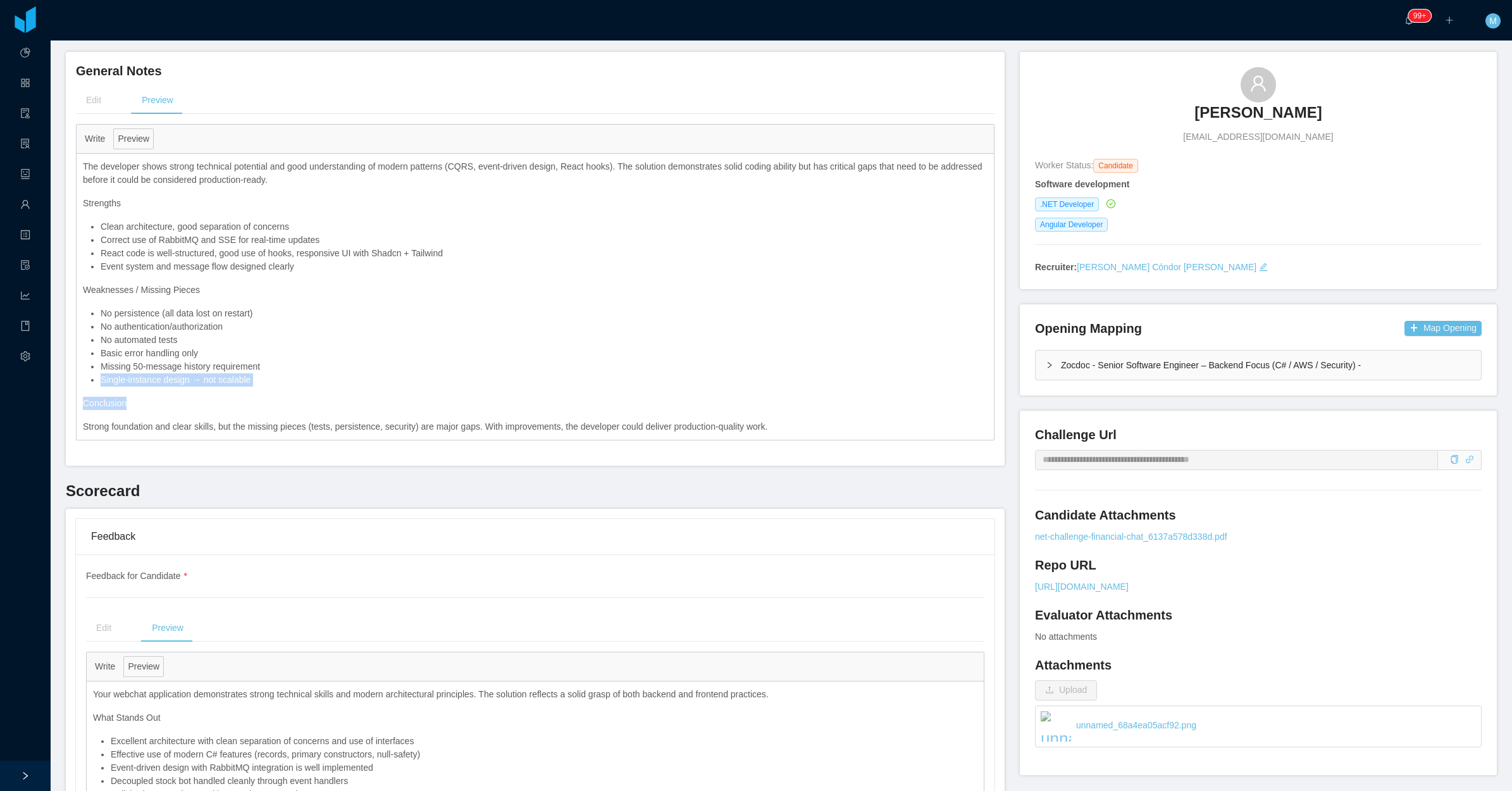
click at [101, 380] on li "Single-instance design → not scalable" at bounding box center [544, 380] width 887 height 13
drag, startPoint x: 102, startPoint y: 378, endPoint x: 263, endPoint y: 375, distance: 161.0
click at [263, 375] on li "Single-instance design → not scalable" at bounding box center [544, 380] width 887 height 13
copy li "Single-instance design → not scalable"
click at [240, 384] on div "The developer shows strong technical potential and good understanding of modern…" at bounding box center [535, 297] width 917 height 286
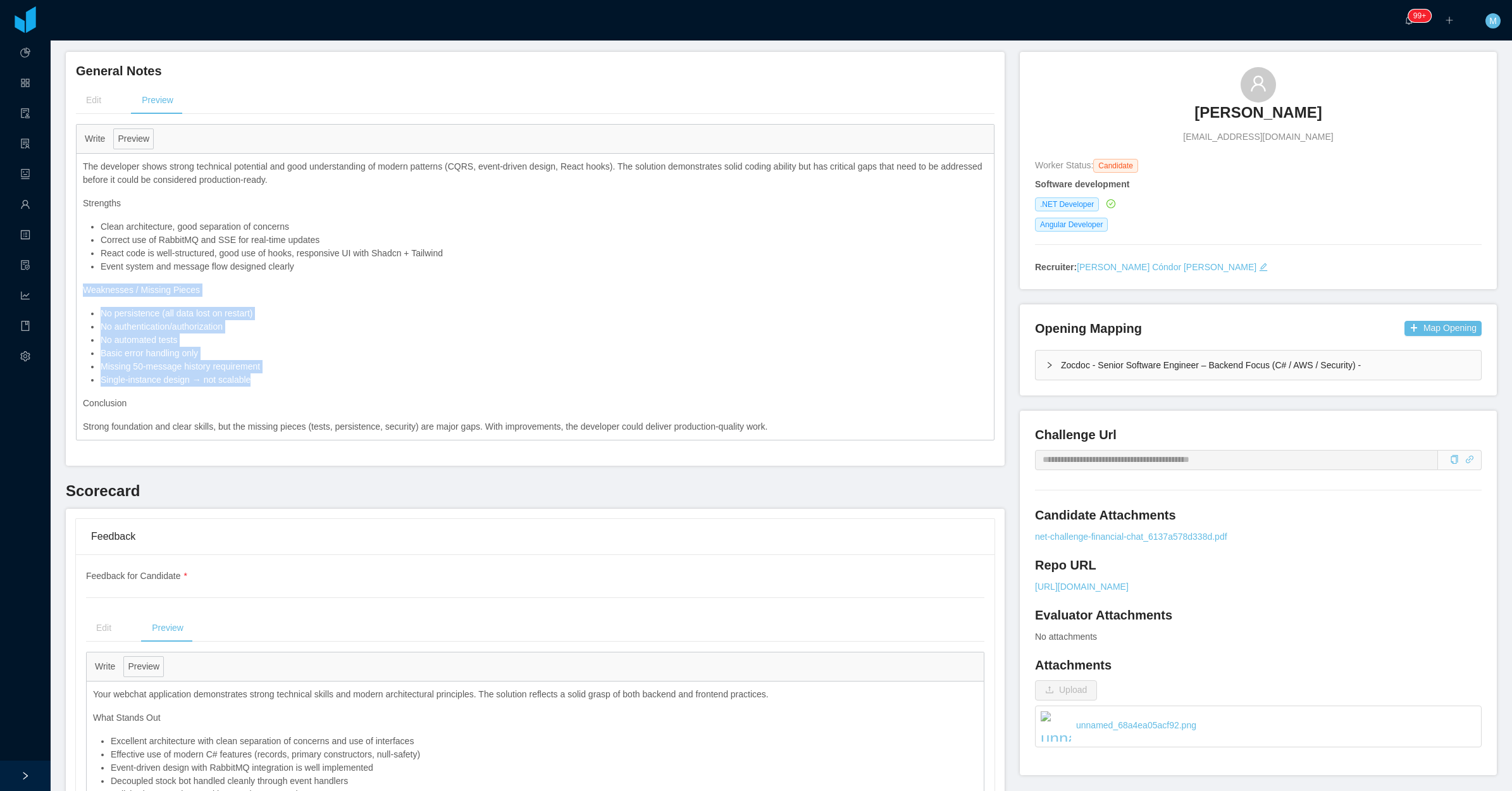
drag, startPoint x: 83, startPoint y: 289, endPoint x: 289, endPoint y: 383, distance: 226.4
click at [289, 383] on div "The developer shows strong technical potential and good understanding of modern…" at bounding box center [535, 297] width 917 height 286
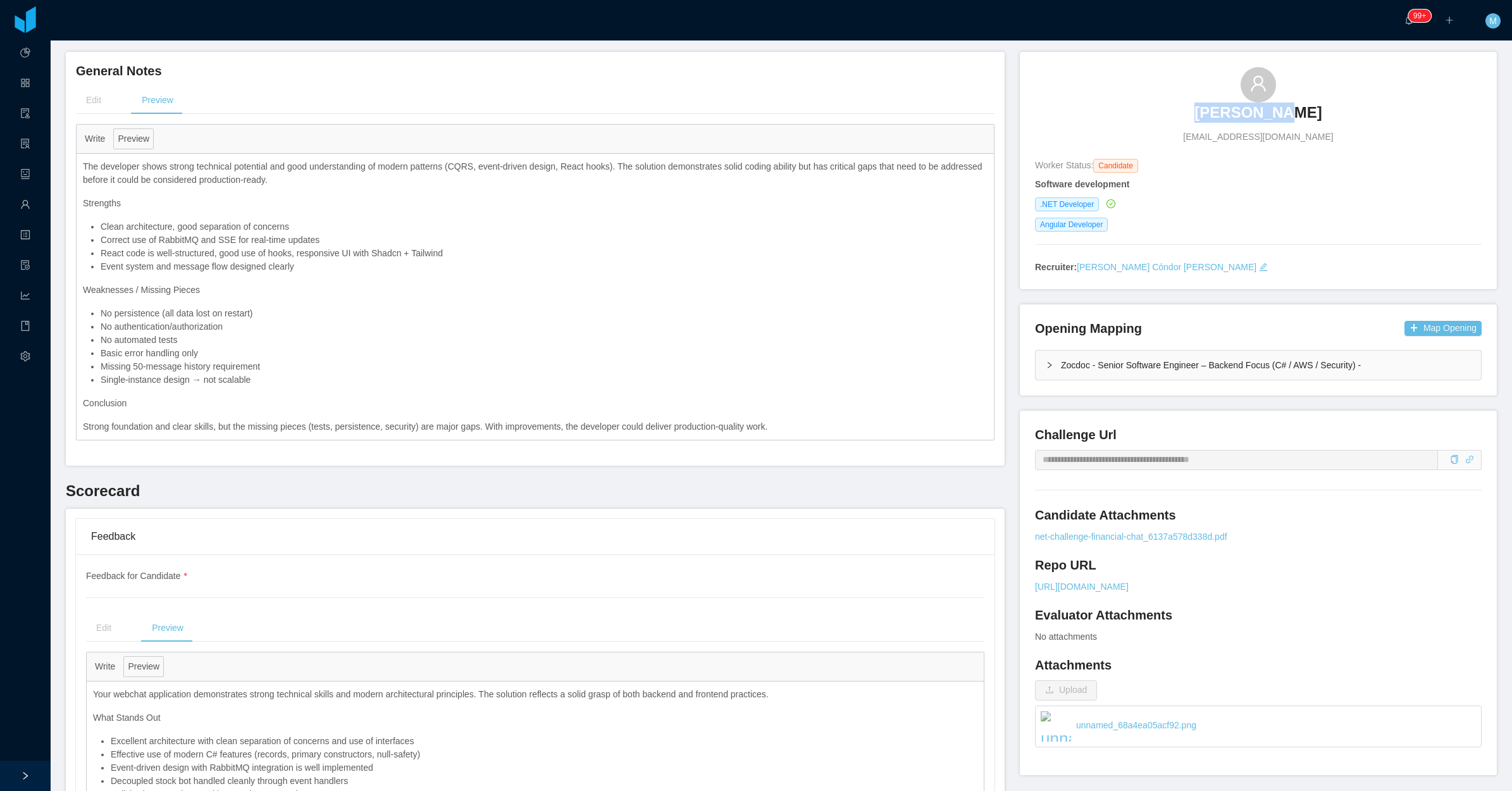
drag, startPoint x: 1204, startPoint y: 121, endPoint x: 1299, endPoint y: 107, distance: 96.0
click at [1299, 107] on div "[PERSON_NAME] [EMAIL_ADDRESS][DOMAIN_NAME]" at bounding box center [1258, 104] width 446 height 76
copy h3 "[PERSON_NAME]"
drag, startPoint x: 86, startPoint y: 289, endPoint x: 84, endPoint y: 297, distance: 8.2
click at [84, 297] on div "The developer shows strong technical potential and good understanding of modern…" at bounding box center [535, 297] width 917 height 286
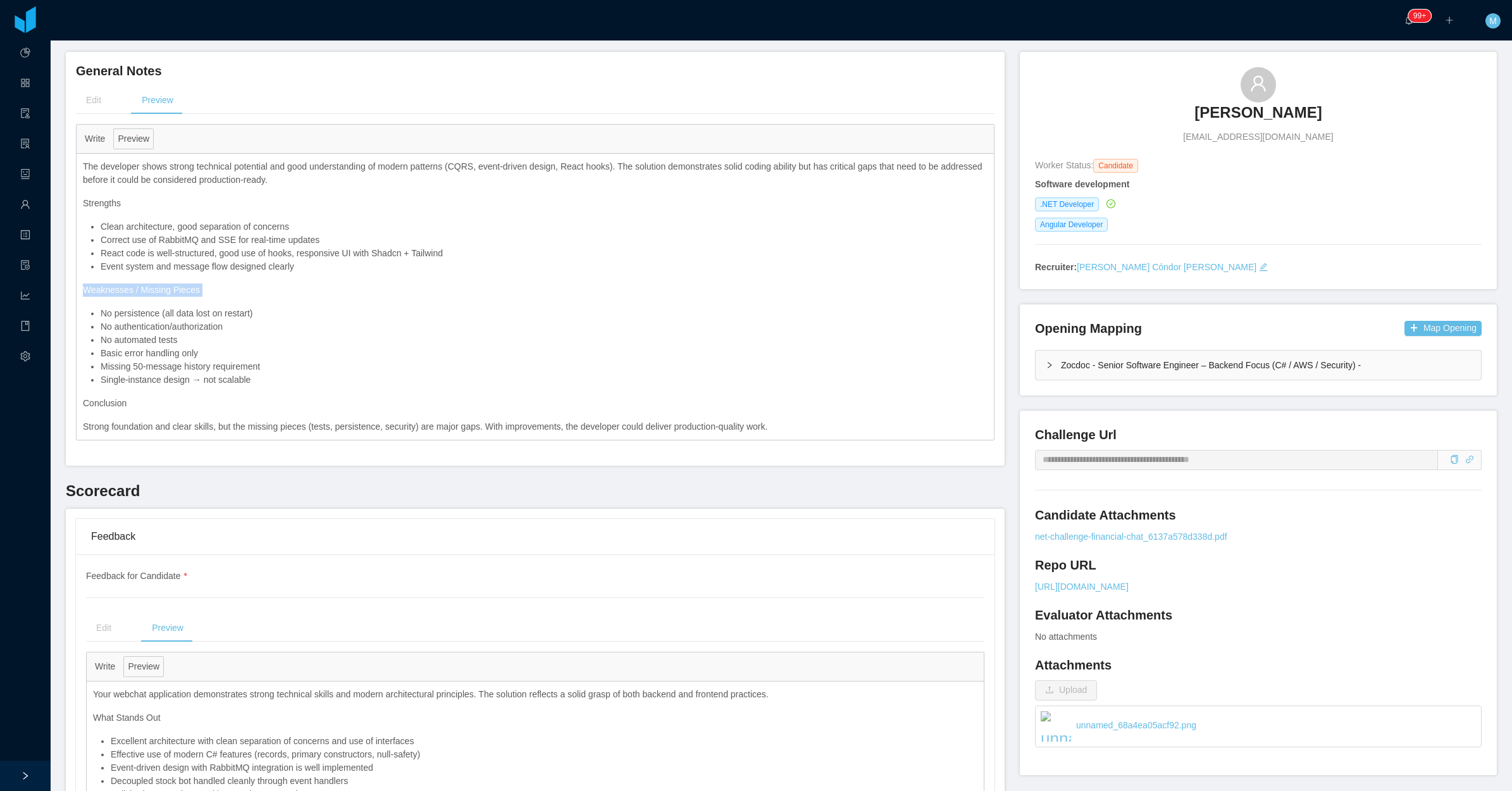
click at [86, 296] on p "Weaknesses / Missing Pieces" at bounding box center [535, 290] width 905 height 13
drag, startPoint x: 84, startPoint y: 289, endPoint x: 258, endPoint y: 380, distance: 196.4
click at [258, 380] on div "The developer shows strong technical potential and good understanding of modern…" at bounding box center [535, 297] width 917 height 286
copy div "Weaknesses / Missing Pieces No persistence (all data lost on restart) No authen…"
click at [1231, 113] on h3 "[PERSON_NAME]" at bounding box center [1257, 113] width 127 height 21
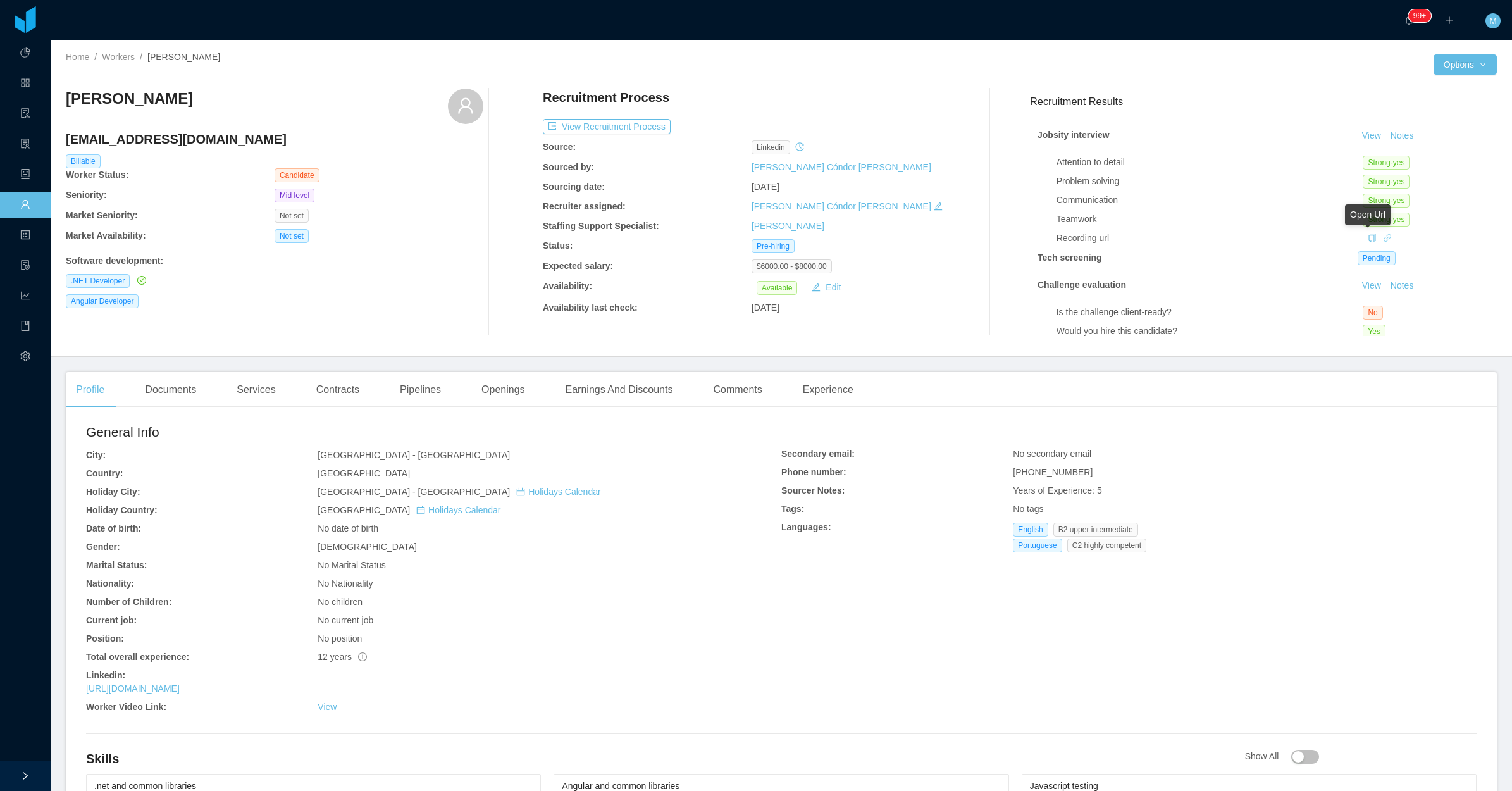
click at [1383, 239] on icon "icon: link" at bounding box center [1387, 237] width 8 height 8
